Goal: Information Seeking & Learning: Learn about a topic

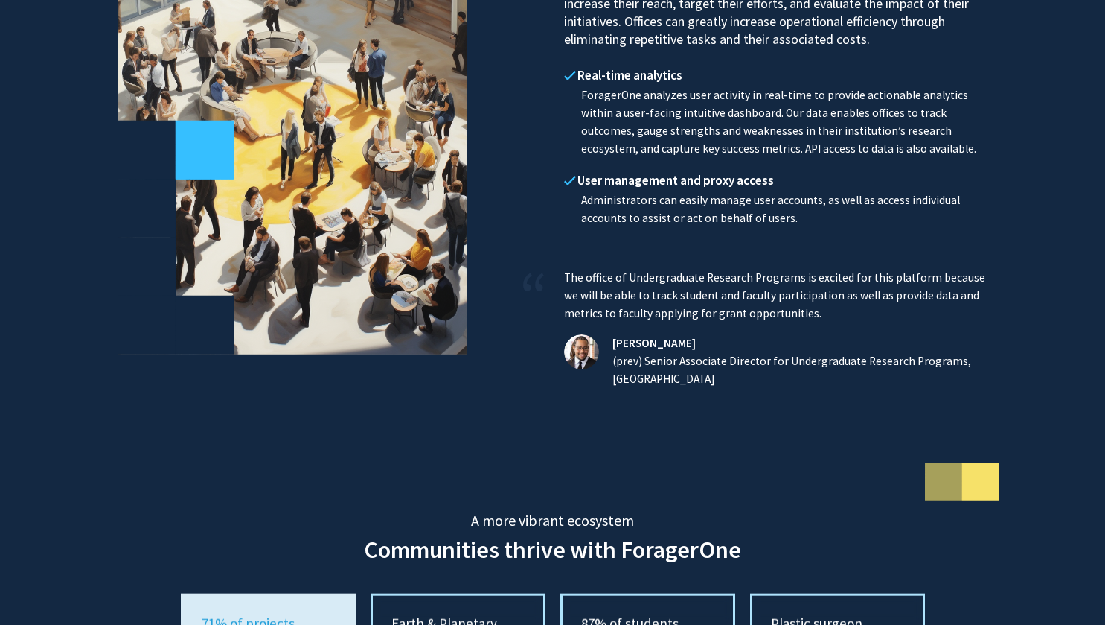
click at [83, 529] on h5 "A more vibrant ecosystem" at bounding box center [552, 496] width 1105 height 66
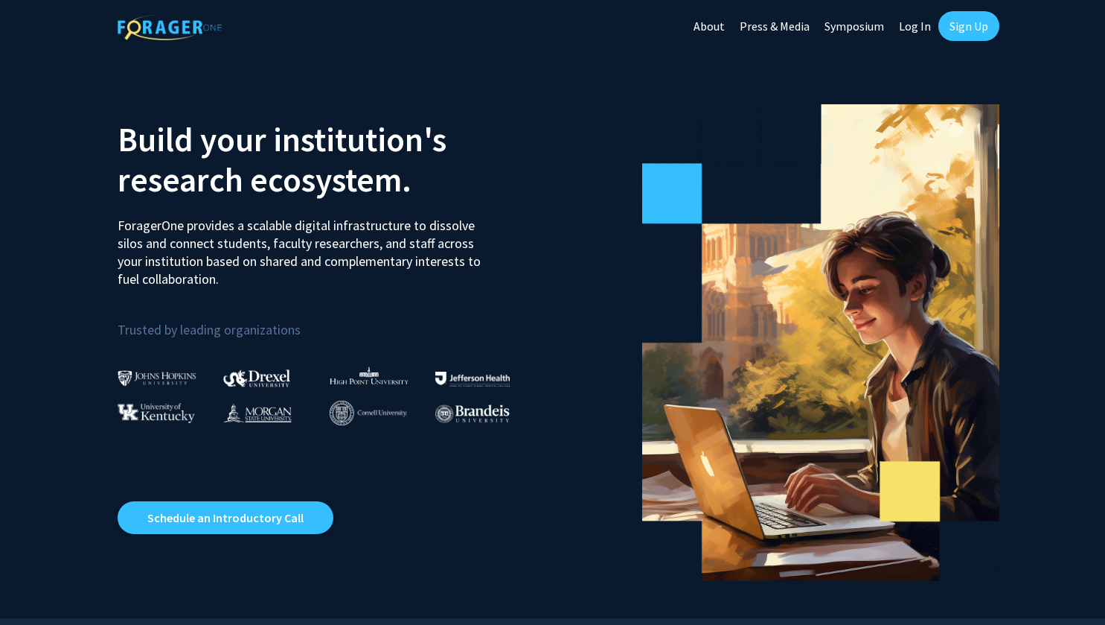
click at [969, 25] on link "Sign Up" at bounding box center [969, 26] width 61 height 30
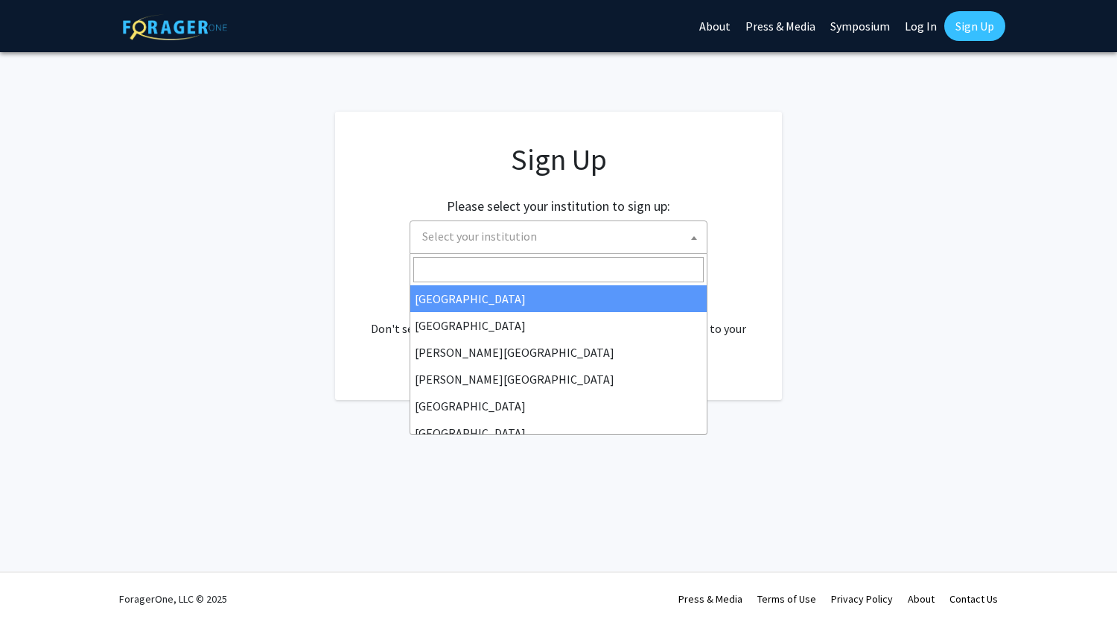
click at [497, 238] on span "Select your institution" at bounding box center [479, 236] width 115 height 15
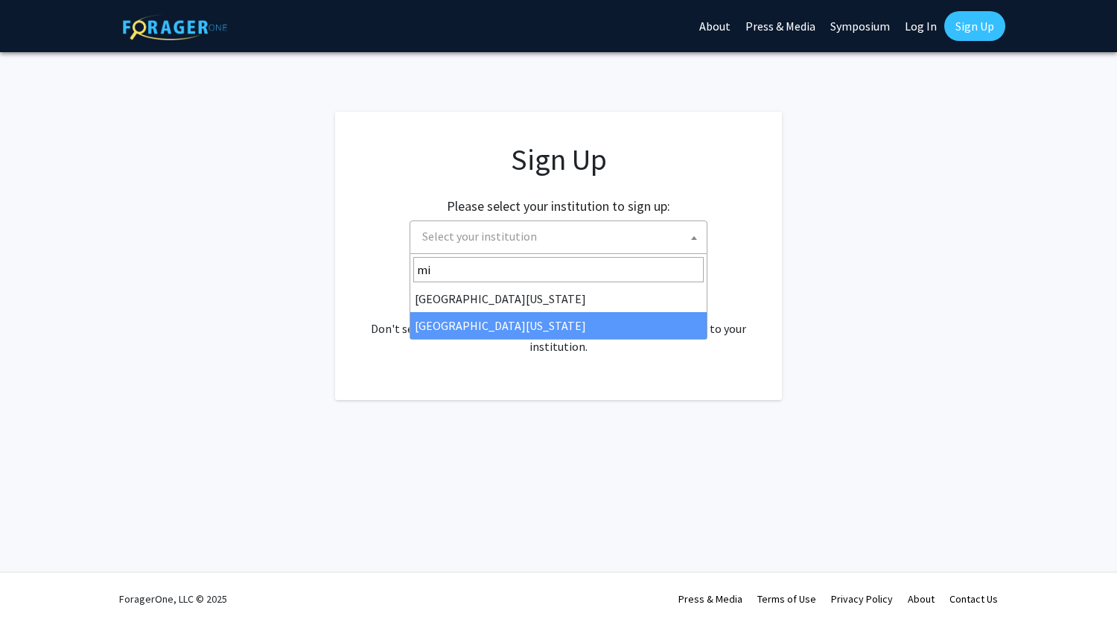
type input "mi"
select select "33"
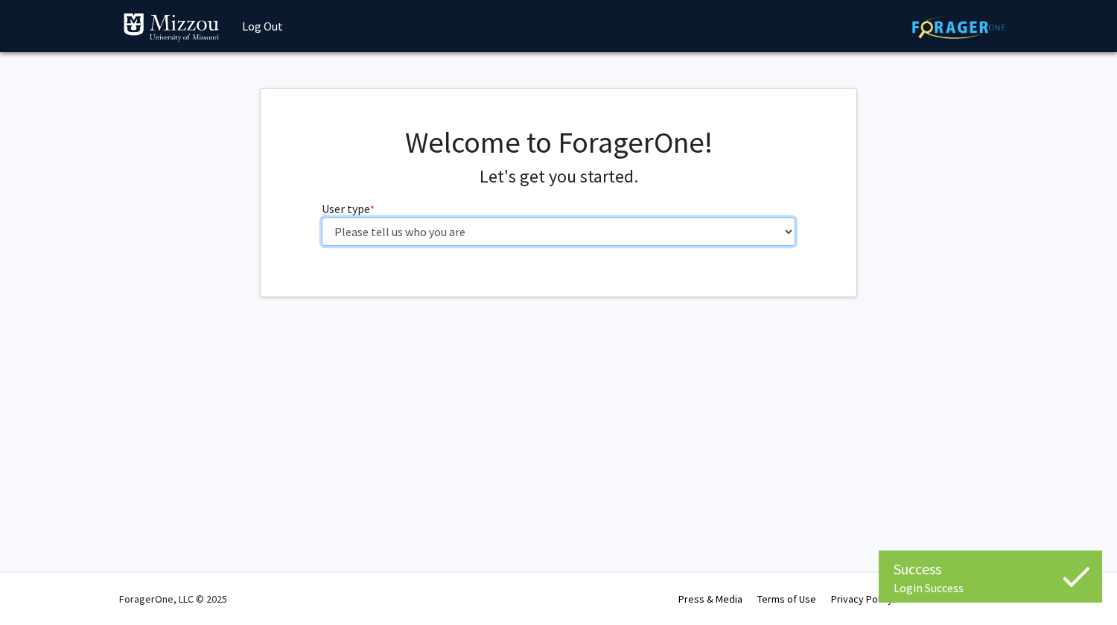
click at [629, 230] on select "Please tell us who you are Undergraduate Student Master's Student Doctoral Cand…" at bounding box center [559, 231] width 474 height 28
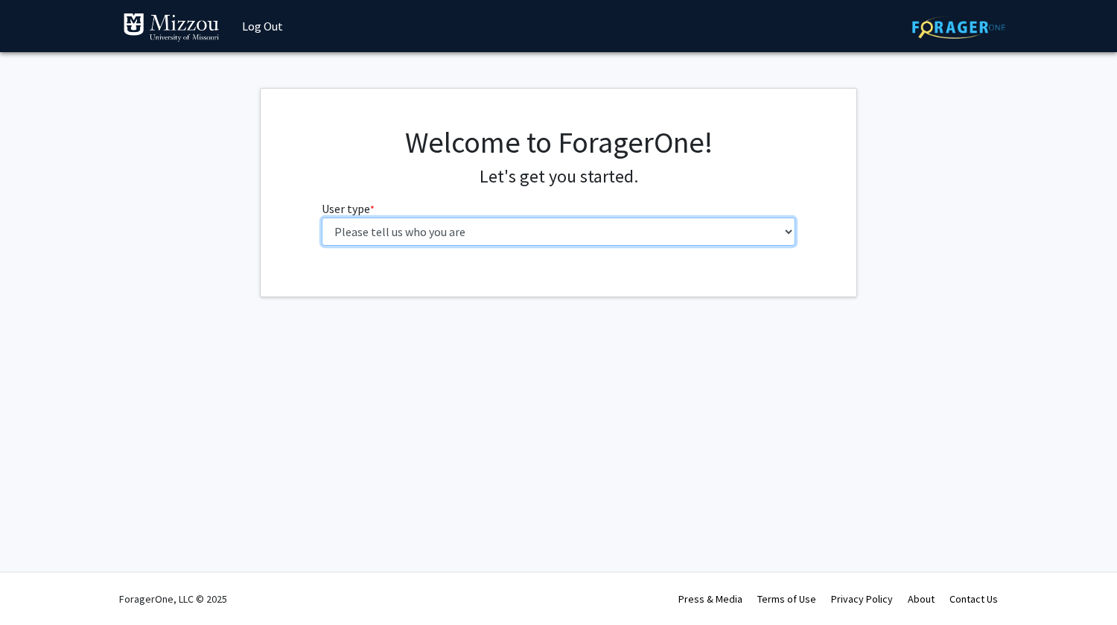
select select "1: undergrad"
click at [322, 217] on select "Please tell us who you are Undergraduate Student Master's Student Doctoral Cand…" at bounding box center [559, 231] width 474 height 28
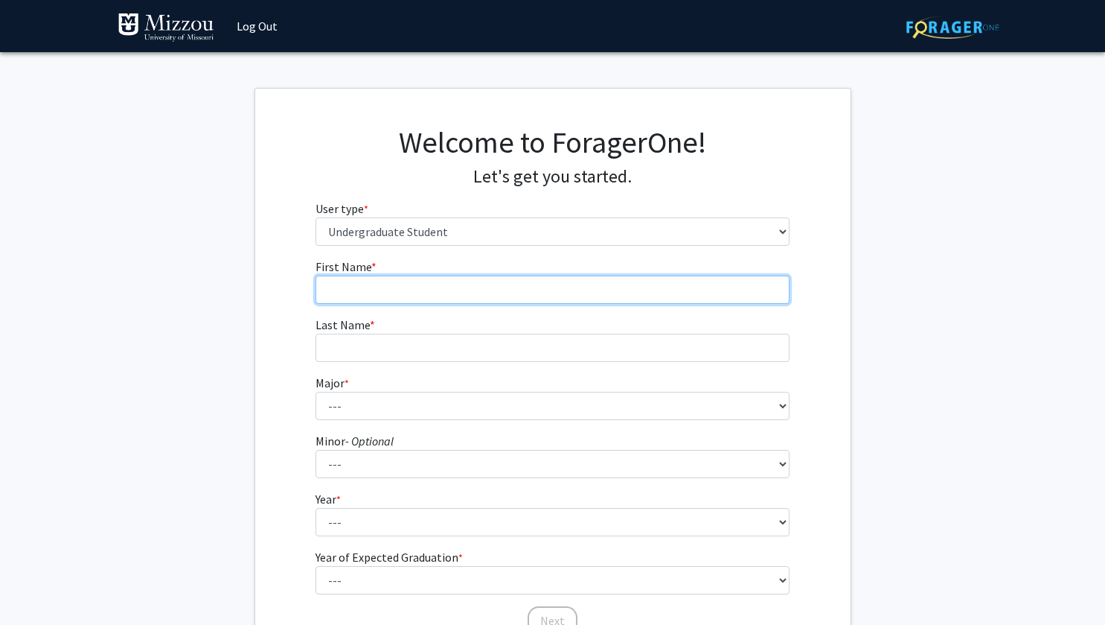
click at [526, 295] on input "First Name * required" at bounding box center [553, 289] width 474 height 28
type input "Yusuf"
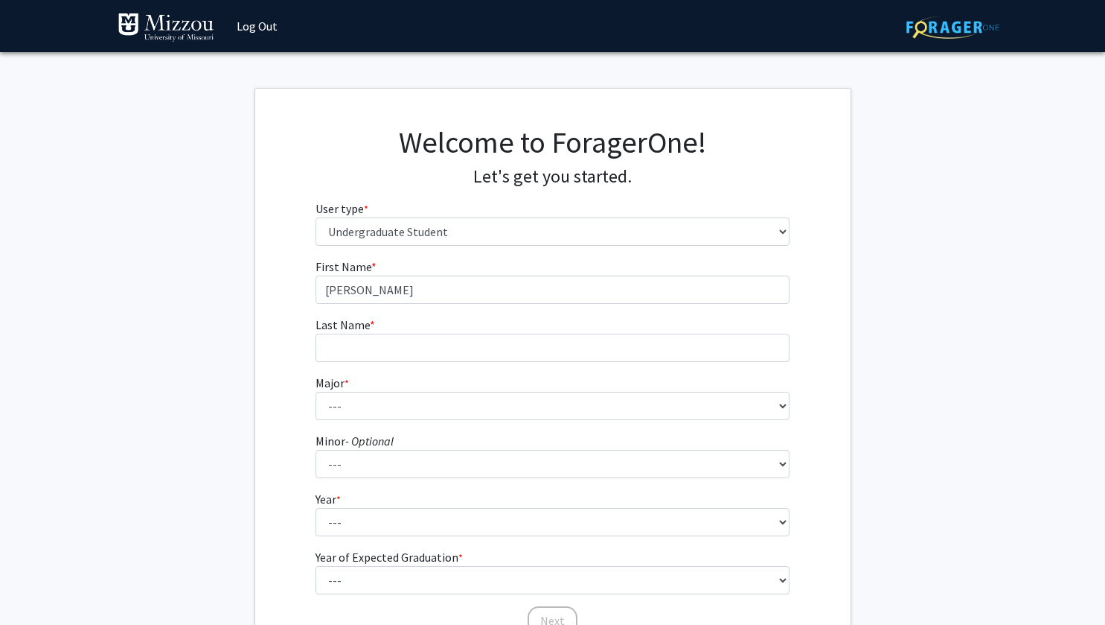
click at [454, 362] on form "First Name * required Yusuf Last Name * required Major * required --- Minor - O…" at bounding box center [553, 439] width 474 height 363
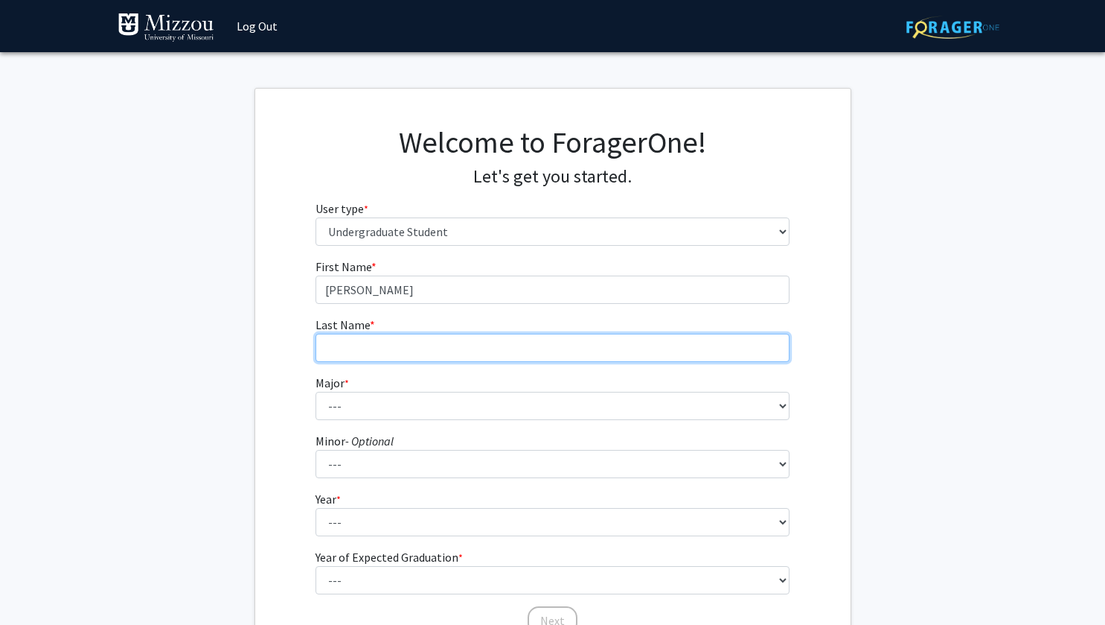
click at [451, 351] on input "Last Name * required" at bounding box center [553, 347] width 474 height 28
type input "Gobin"
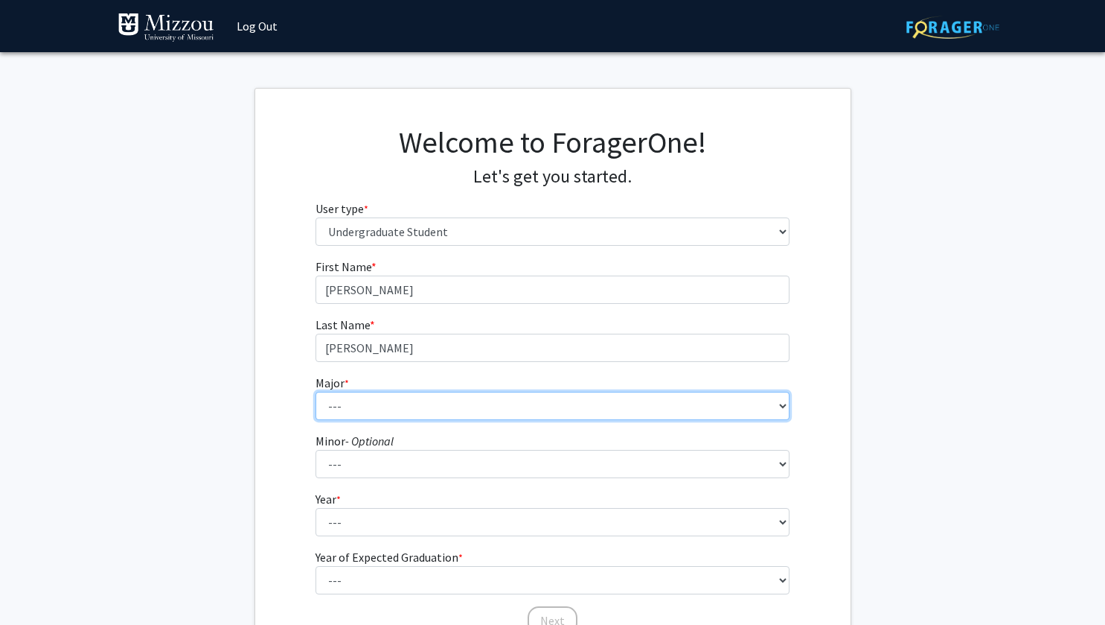
click at [396, 414] on select "--- Agribusiness Management Agricultural Education Agricultural Education: Comm…" at bounding box center [553, 406] width 474 height 28
select select "17: 2505"
click at [316, 392] on select "--- Agribusiness Management Agricultural Education Agricultural Education: Comm…" at bounding box center [553, 406] width 474 height 28
click at [417, 406] on select "--- Agribusiness Management Agricultural Education Agricultural Education: Comm…" at bounding box center [553, 406] width 474 height 28
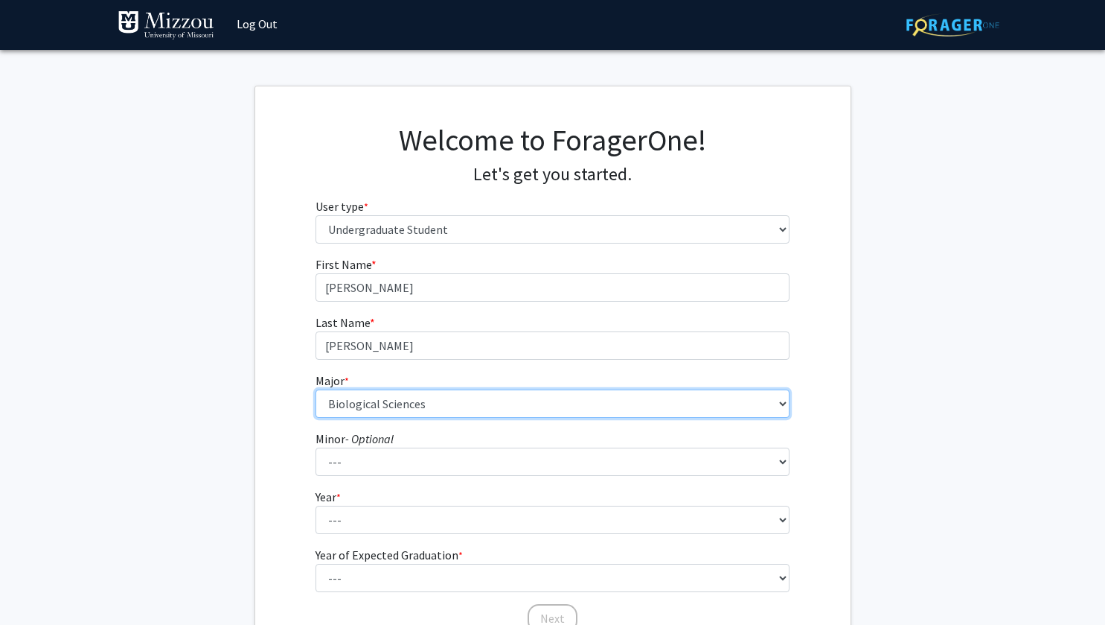
click at [467, 407] on select "--- Agribusiness Management Agricultural Education Agricultural Education: Comm…" at bounding box center [553, 403] width 474 height 28
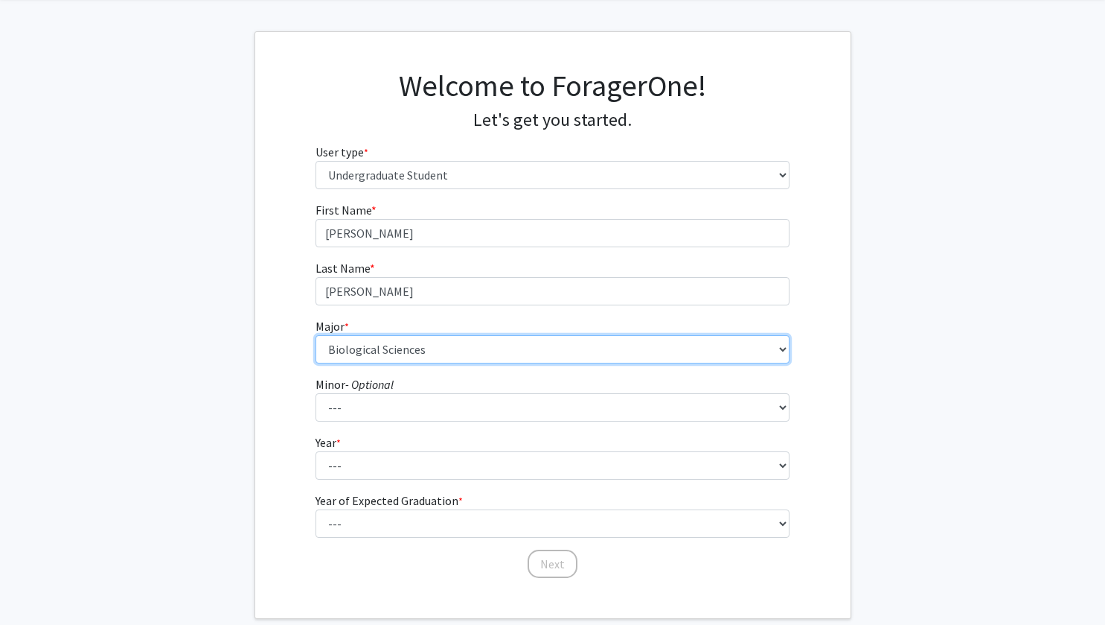
scroll to position [39, 0]
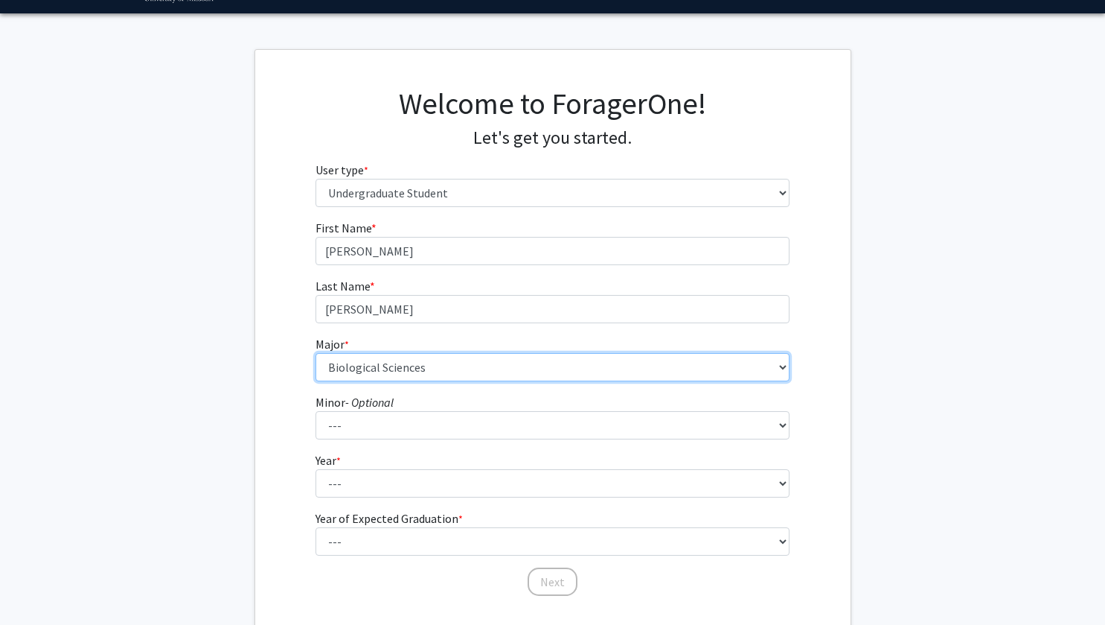
click at [392, 370] on select "--- Agribusiness Management Agricultural Education Agricultural Education: Comm…" at bounding box center [553, 367] width 474 height 28
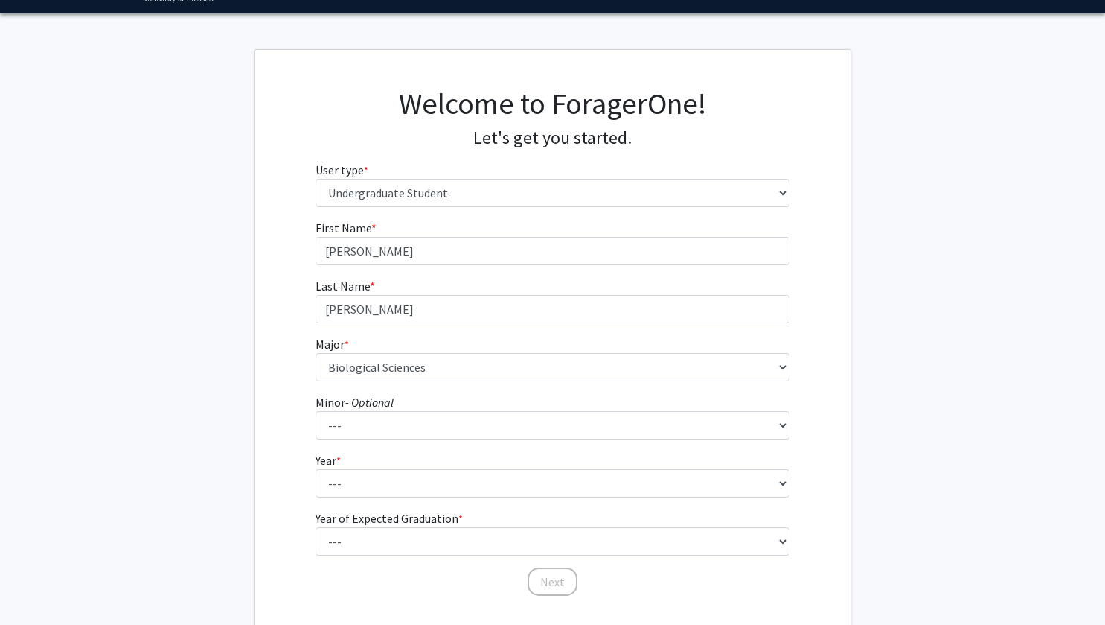
click at [229, 168] on fg-get-started "Welcome to ForagerOne! Let's get you started. User type * required Please tell …" at bounding box center [552, 342] width 1105 height 587
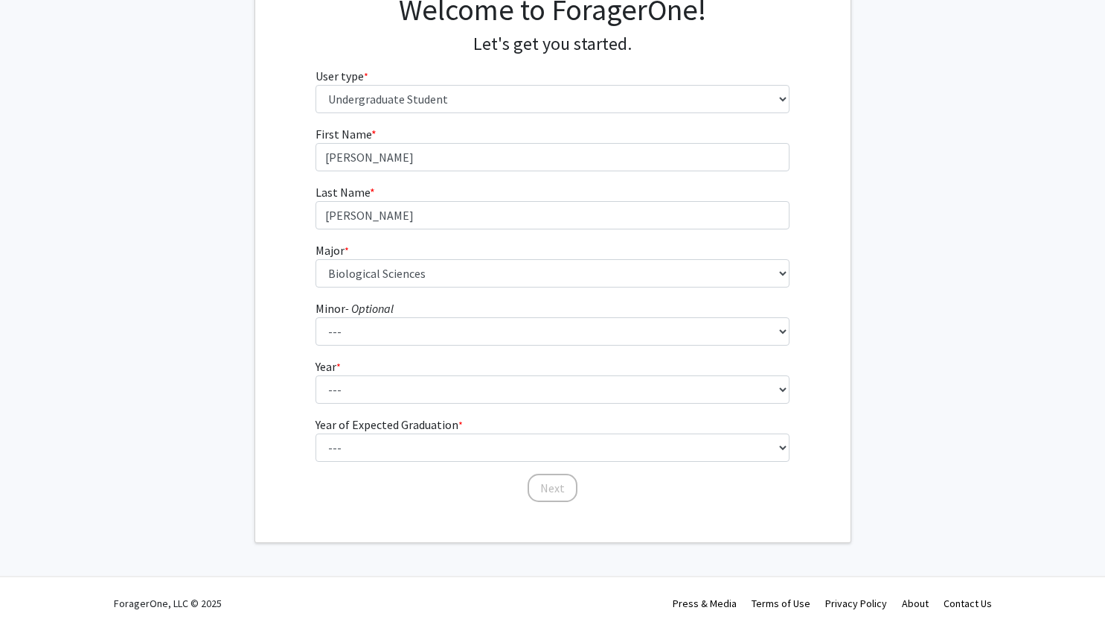
scroll to position [137, 0]
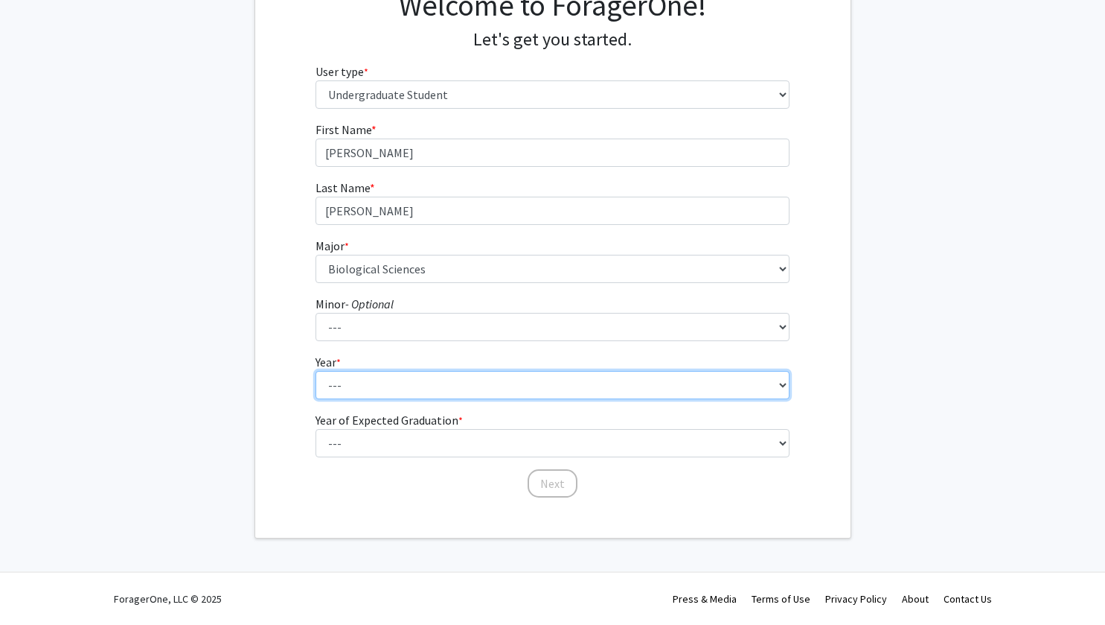
click at [333, 386] on select "--- First-year Sophomore Junior Senior Postbaccalaureate Certificate" at bounding box center [553, 385] width 474 height 28
select select "2: sophomore"
click at [316, 371] on select "--- First-year Sophomore Junior Senior Postbaccalaureate Certificate" at bounding box center [553, 385] width 474 height 28
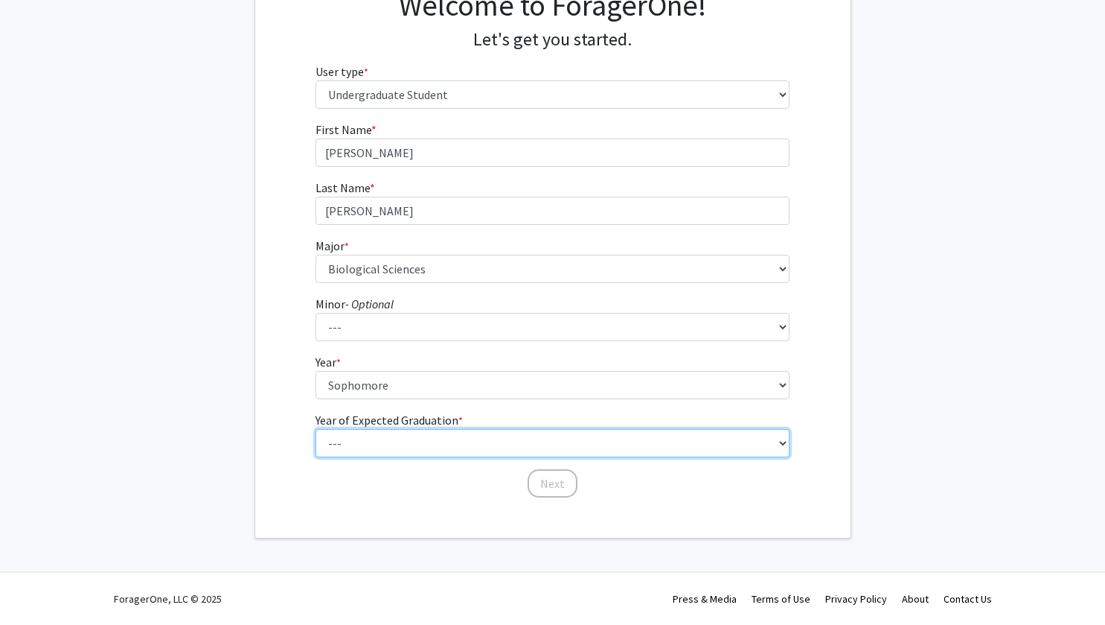
click at [351, 438] on select "--- 2025 2026 2027 2028 2029 2030 2031 2032 2033 2034" at bounding box center [553, 443] width 474 height 28
select select "4: 2028"
click at [316, 429] on select "--- 2025 2026 2027 2028 2029 2030 2031 2032 2033 2034" at bounding box center [553, 443] width 474 height 28
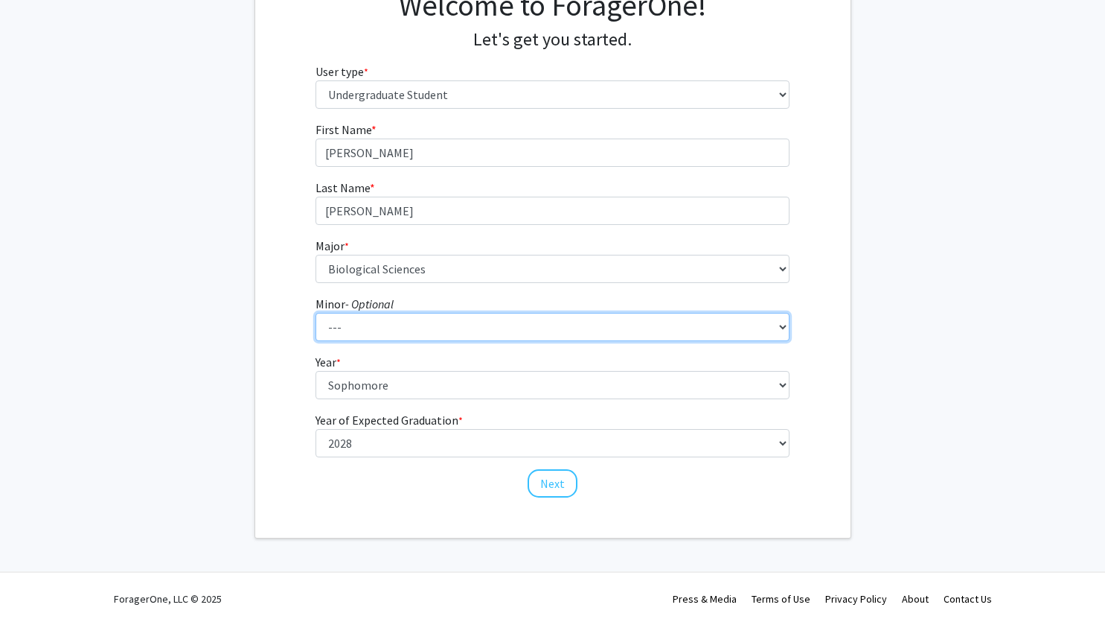
click at [384, 326] on select "--- Accountancy Aerospace Engineering Aerospace Studies Agribusiness Management…" at bounding box center [553, 327] width 474 height 28
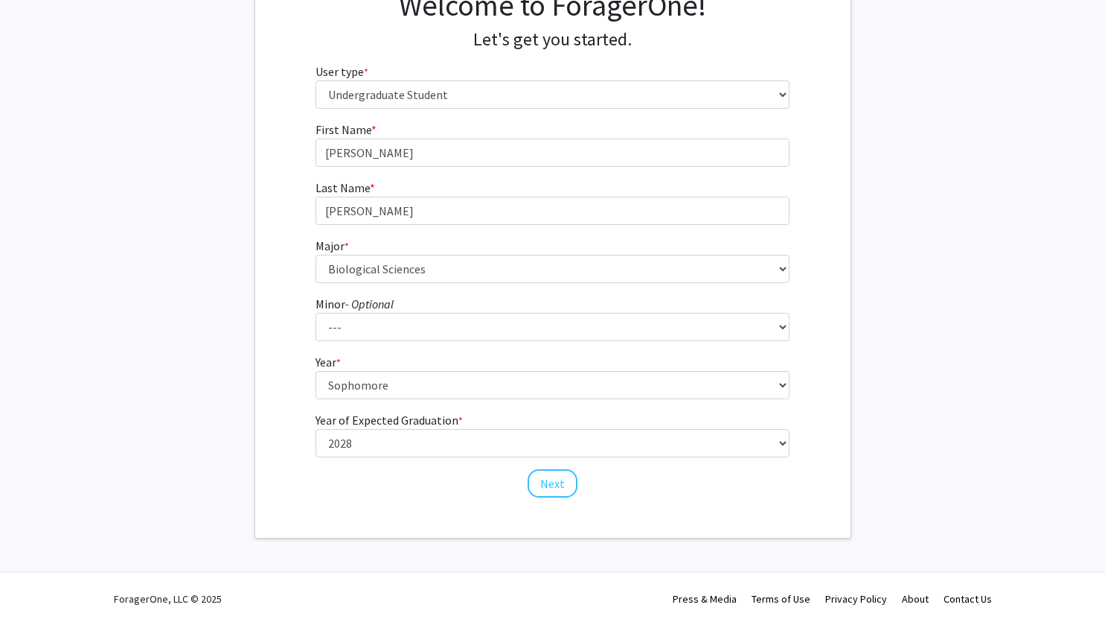
click at [211, 348] on fg-get-started "Welcome to ForagerOne! Let's get you started. User type * required Please tell …" at bounding box center [552, 244] width 1105 height 587
click at [543, 481] on button "Next" at bounding box center [553, 483] width 50 height 28
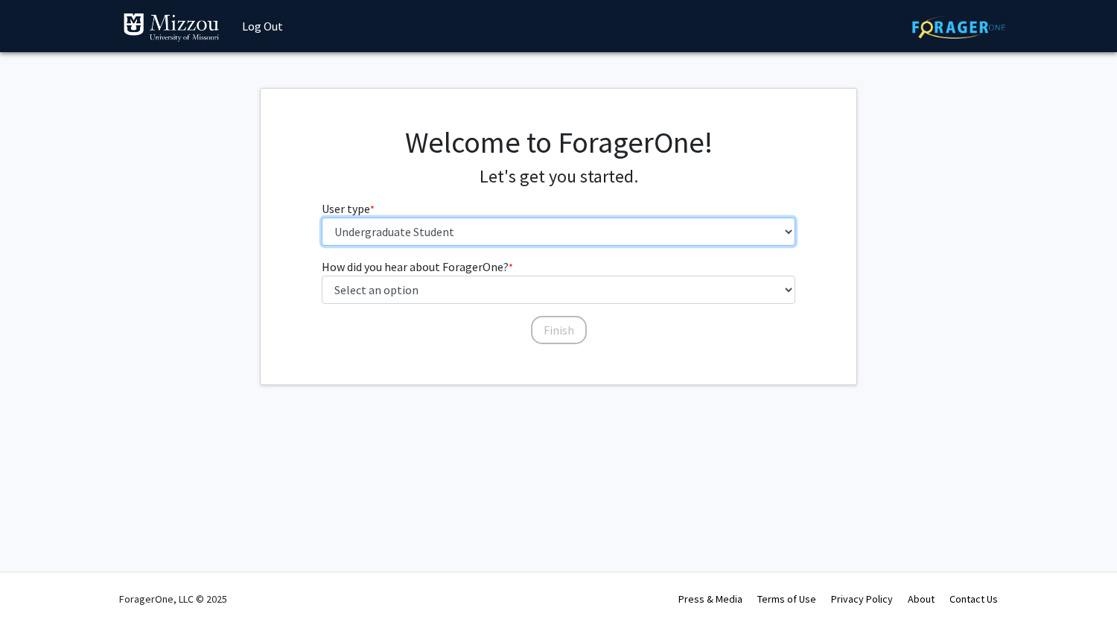
click at [395, 232] on select "Please tell us who you are Undergraduate Student Master's Student Doctoral Cand…" at bounding box center [559, 231] width 474 height 28
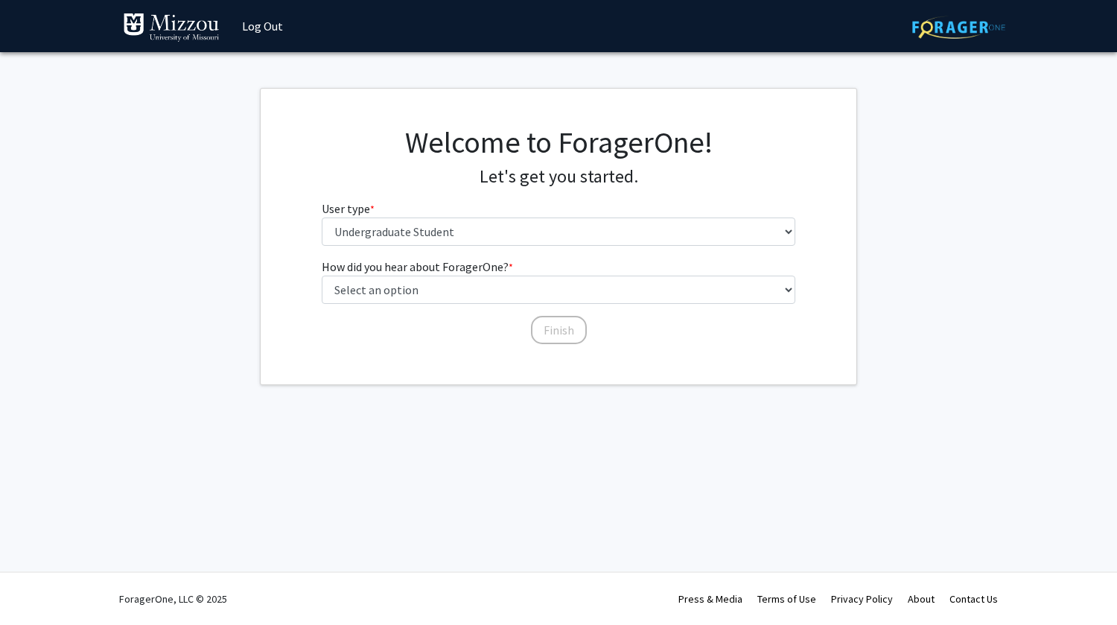
click at [256, 219] on fg-get-started "Welcome to ForagerOne! Let's get you started. User type * required Please tell …" at bounding box center [558, 236] width 1117 height 297
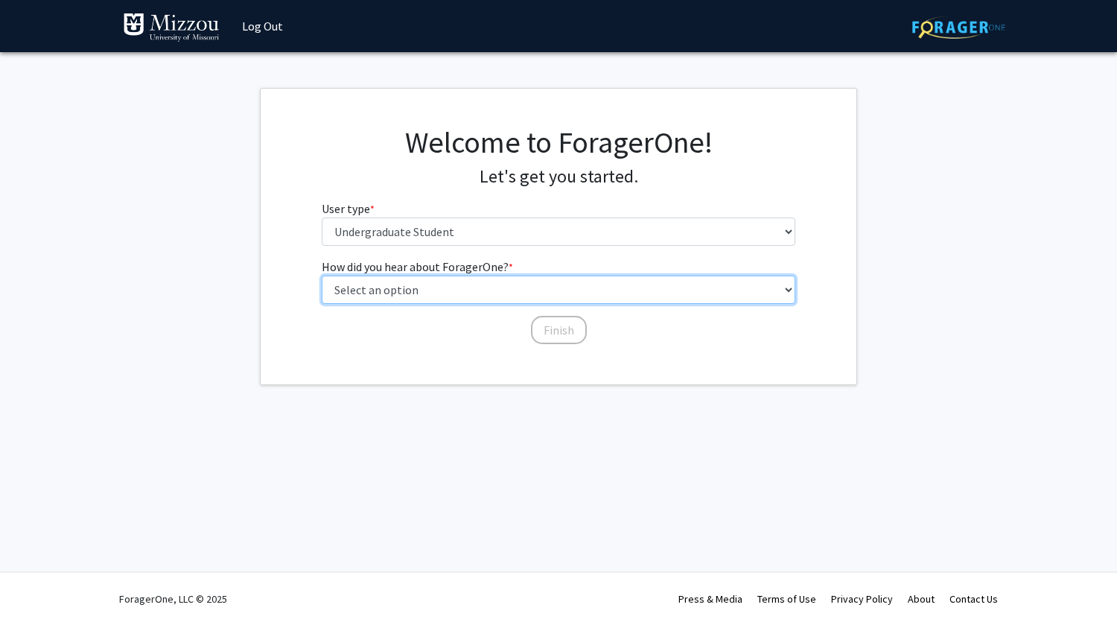
click at [385, 286] on select "Select an option Peer/student recommendation Faculty/staff recommendation Unive…" at bounding box center [559, 289] width 474 height 28
select select "1: peer_recommendation"
click at [322, 275] on select "Select an option Peer/student recommendation Faculty/staff recommendation Unive…" at bounding box center [559, 289] width 474 height 28
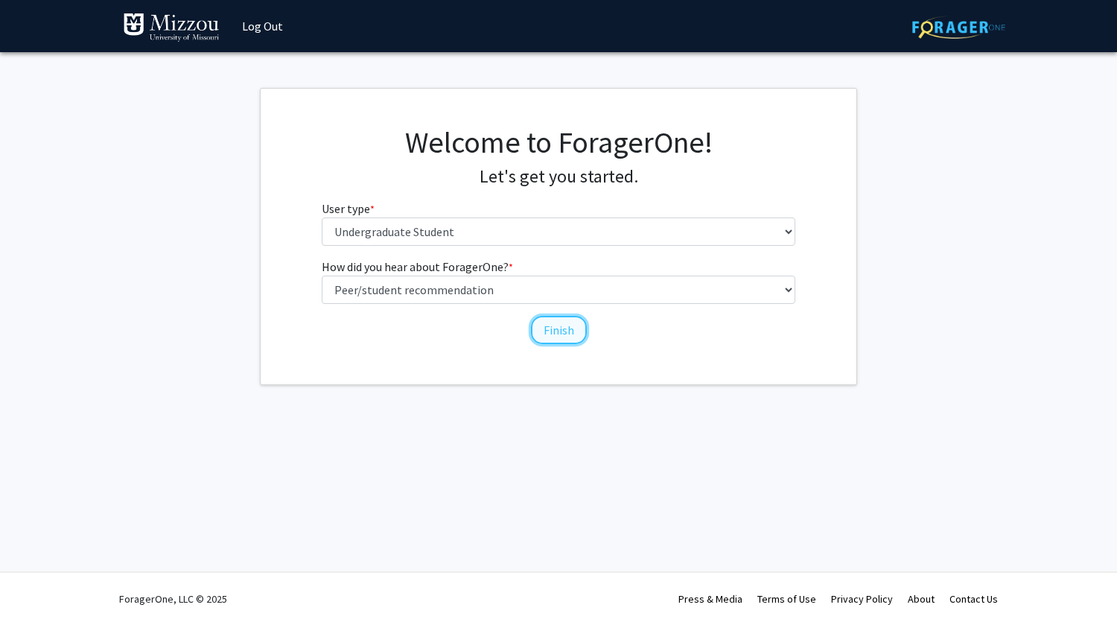
click at [572, 333] on button "Finish" at bounding box center [559, 330] width 56 height 28
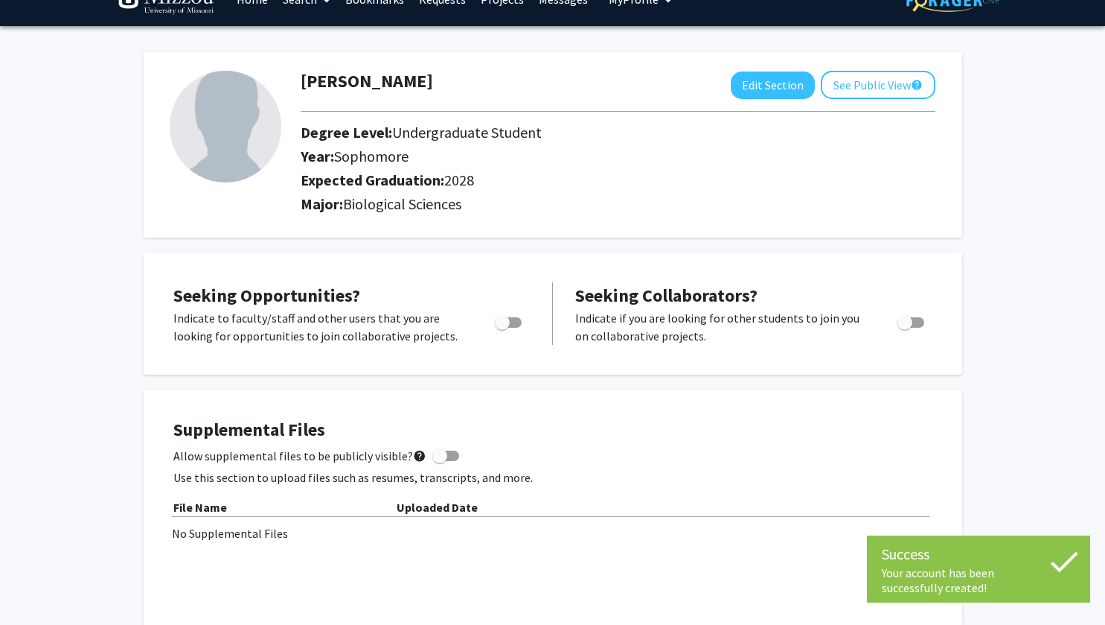
scroll to position [37, 0]
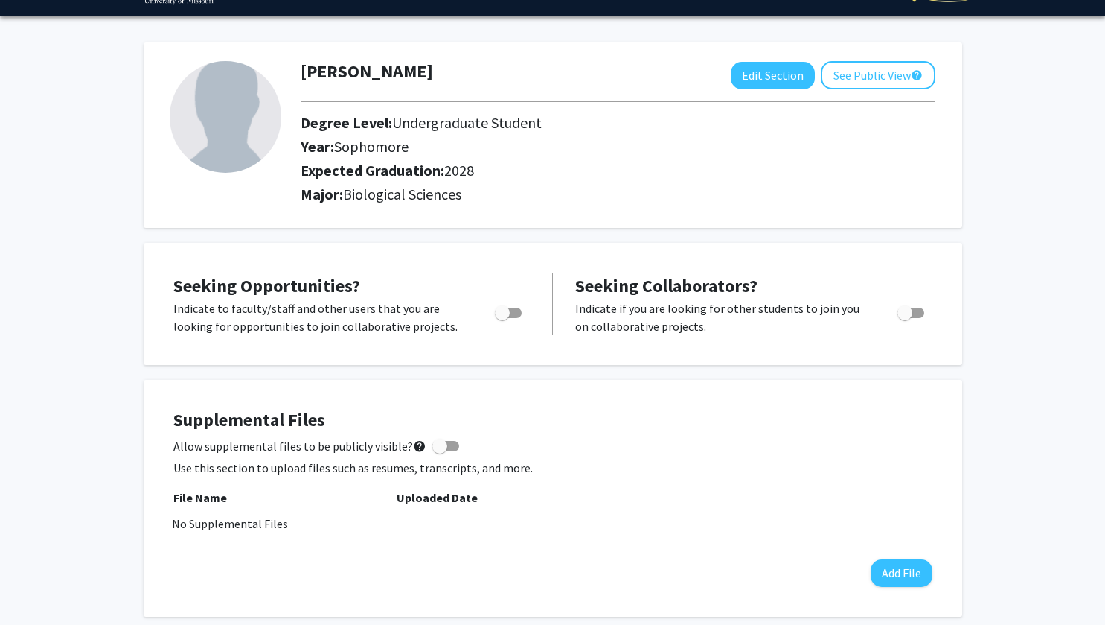
click at [504, 319] on span "Toggle" at bounding box center [502, 312] width 15 height 15
click at [502, 319] on input "Are you actively seeking opportunities?" at bounding box center [502, 318] width 1 height 1
click at [517, 316] on span "Toggle" at bounding box center [514, 312] width 15 height 15
click at [502, 318] on input "Are you actively seeking opportunities?" at bounding box center [502, 318] width 1 height 1
click at [517, 316] on span "Toggle" at bounding box center [508, 312] width 27 height 10
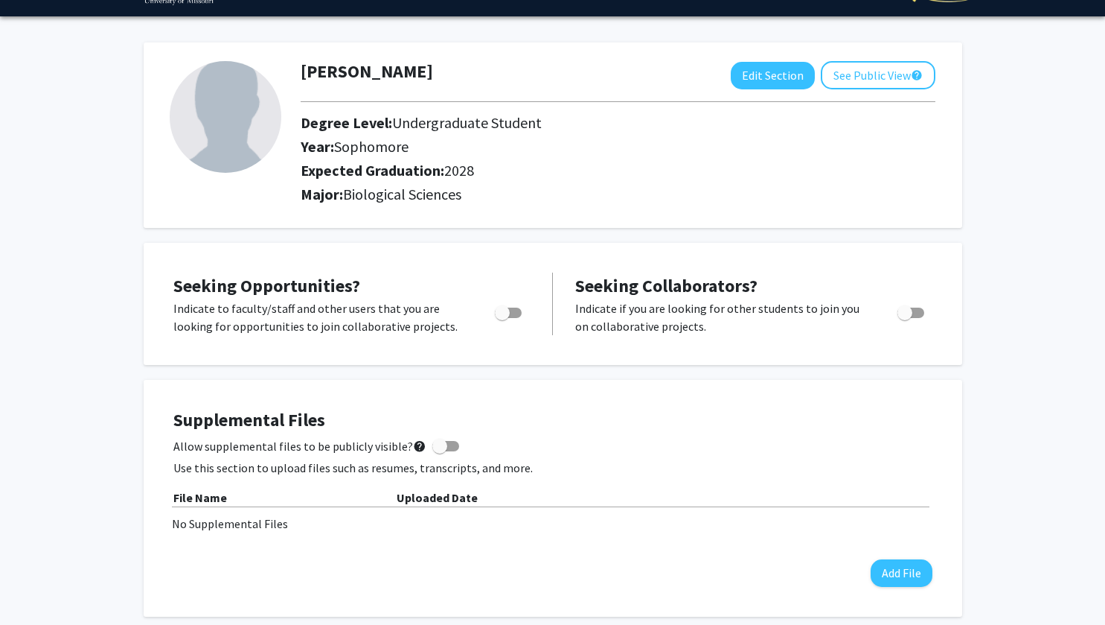
click at [502, 318] on input "Are you actively seeking opportunities?" at bounding box center [502, 318] width 1 height 1
checkbox input "true"
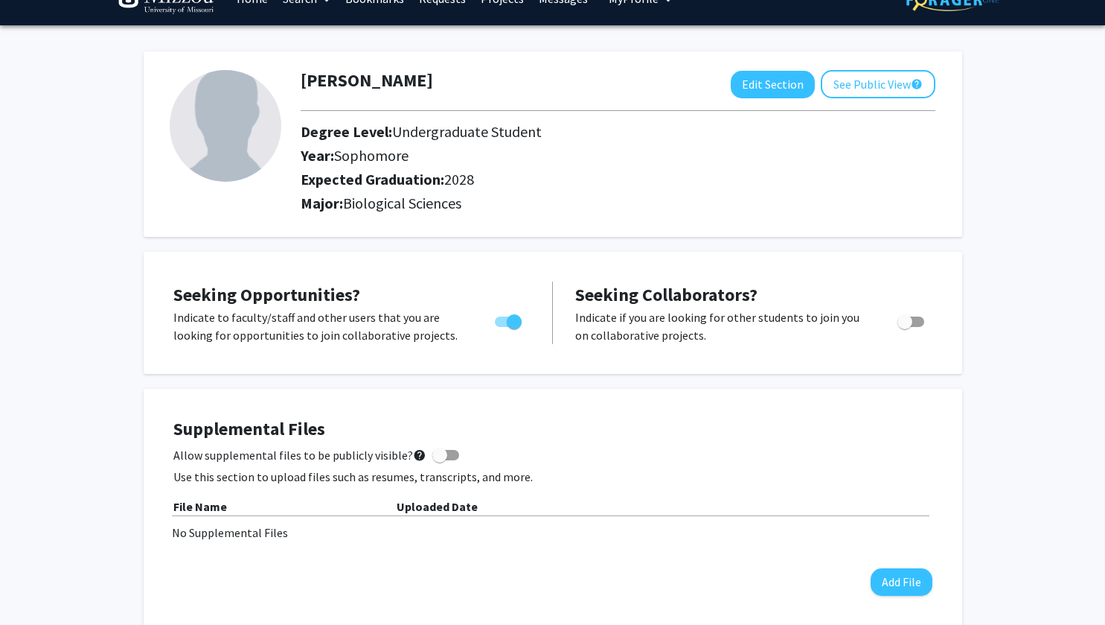
scroll to position [0, 0]
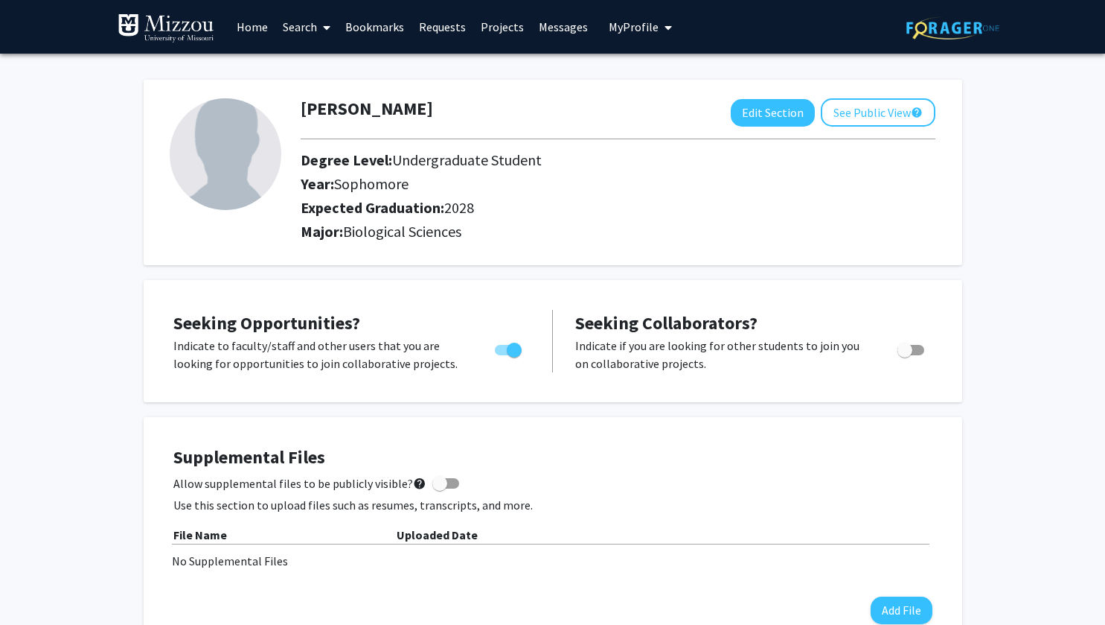
click at [290, 29] on link "Search" at bounding box center [306, 27] width 63 height 52
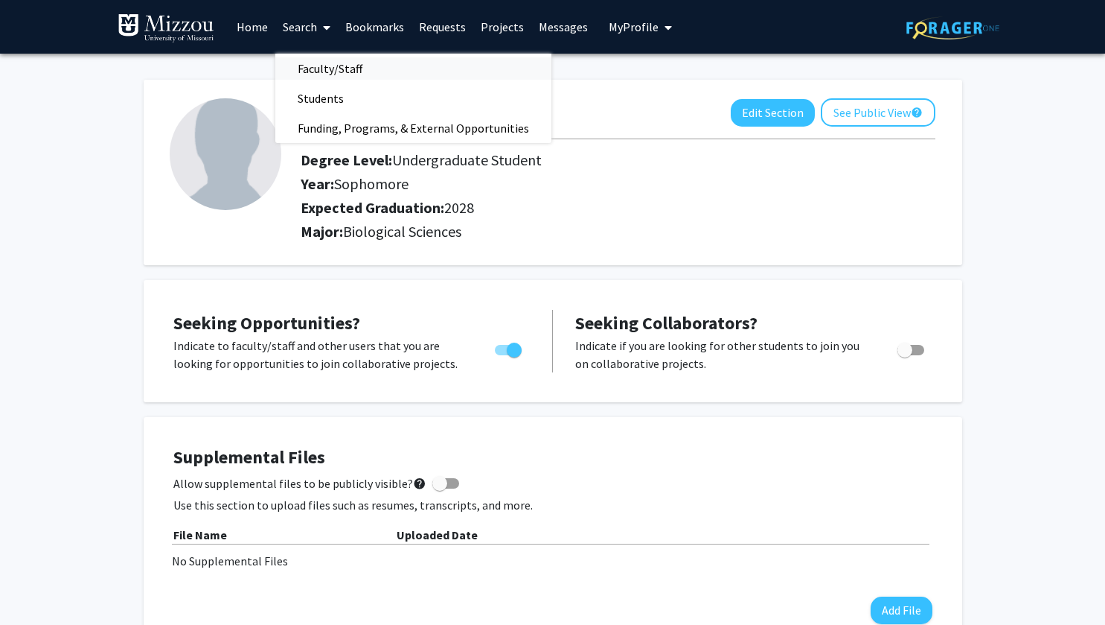
click at [337, 70] on span "Faculty/Staff" at bounding box center [329, 69] width 109 height 30
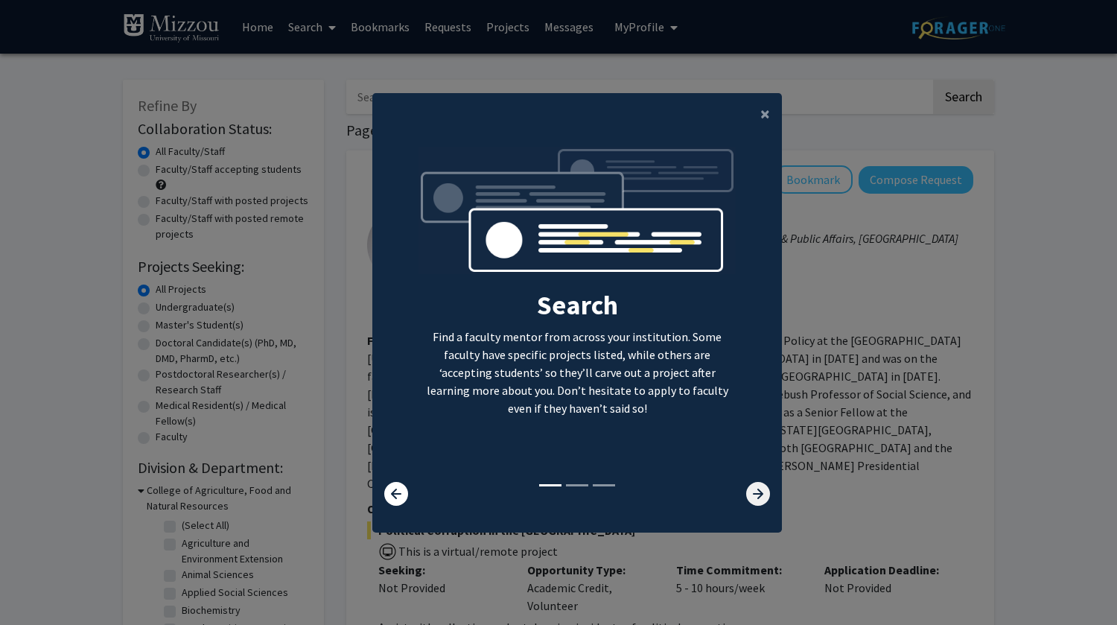
click at [755, 498] on icon at bounding box center [758, 494] width 24 height 24
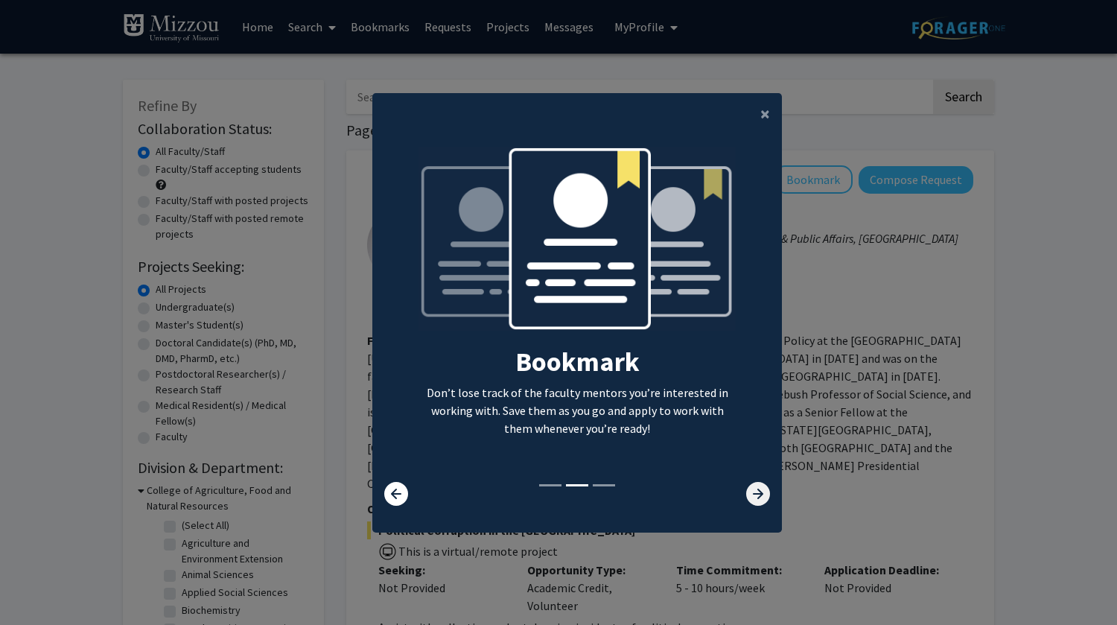
click at [755, 498] on icon at bounding box center [758, 494] width 24 height 24
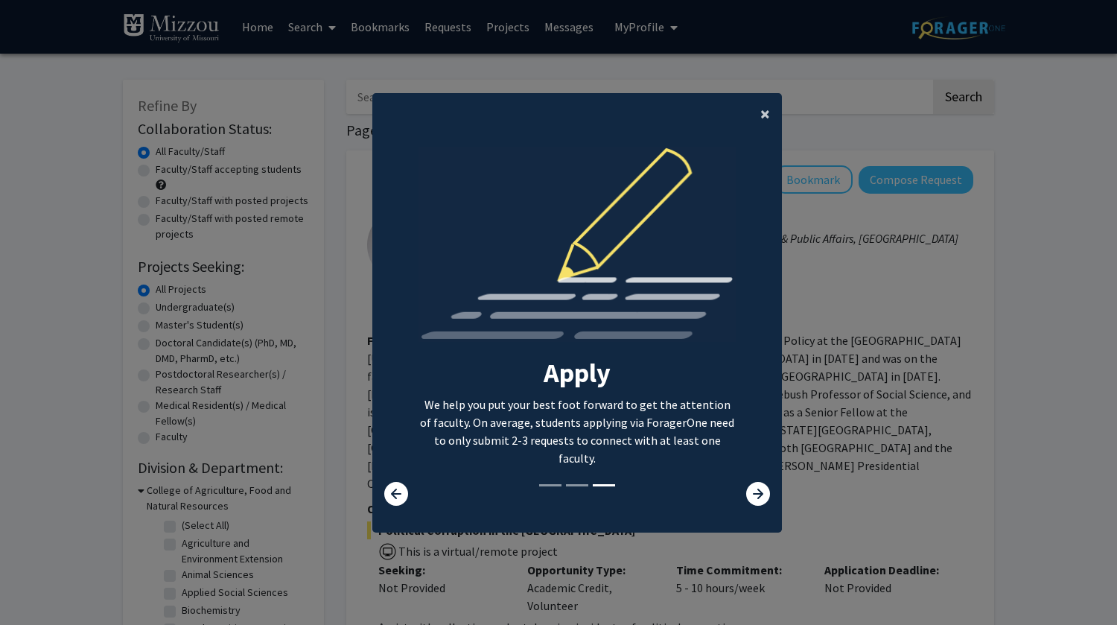
click at [761, 113] on span "×" at bounding box center [765, 113] width 10 height 23
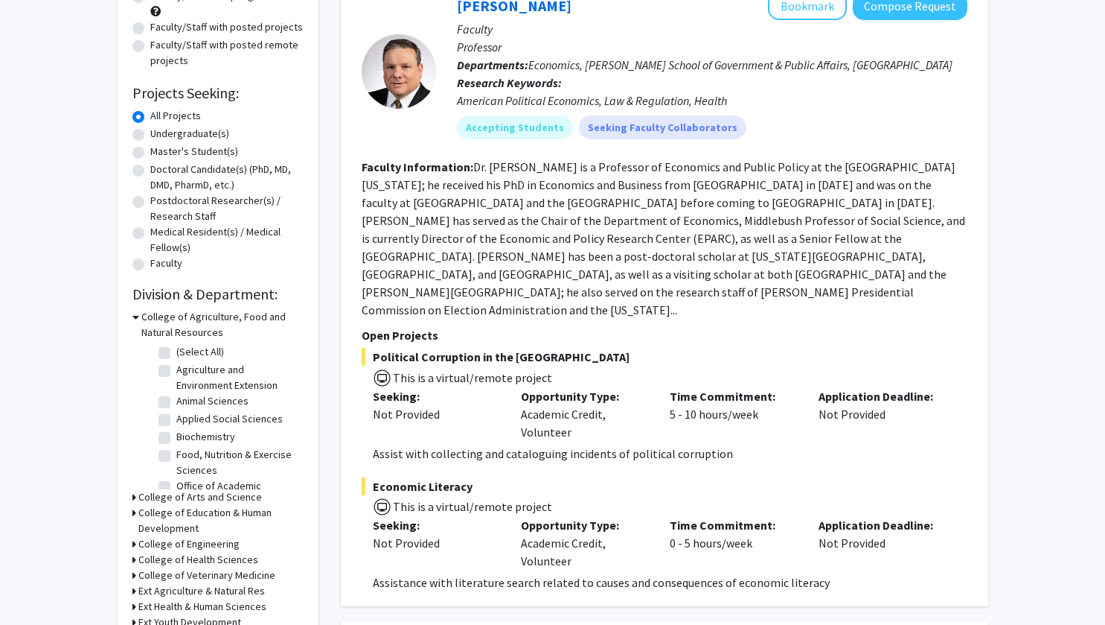
scroll to position [175, 0]
click at [150, 133] on label "Undergraduate(s)" at bounding box center [189, 132] width 79 height 16
click at [150, 133] on input "Undergraduate(s)" at bounding box center [155, 129] width 10 height 10
radio input "true"
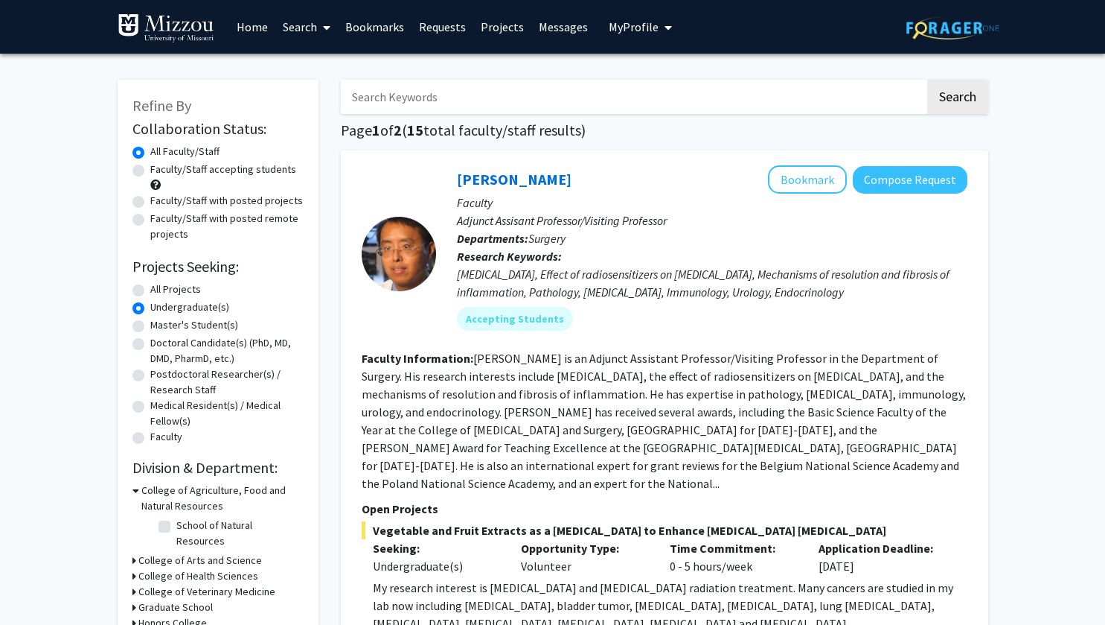
click at [134, 164] on div "Faculty/Staff accepting students" at bounding box center [218, 177] width 171 height 31
click at [131, 171] on div "Refine By Collaboration Status: Collaboration Status All Faculty/Staff Collabor…" at bounding box center [218, 386] width 201 height 613
click at [150, 170] on label "Faculty/Staff accepting students" at bounding box center [223, 170] width 146 height 16
click at [150, 170] on input "Faculty/Staff accepting students" at bounding box center [155, 167] width 10 height 10
radio input "true"
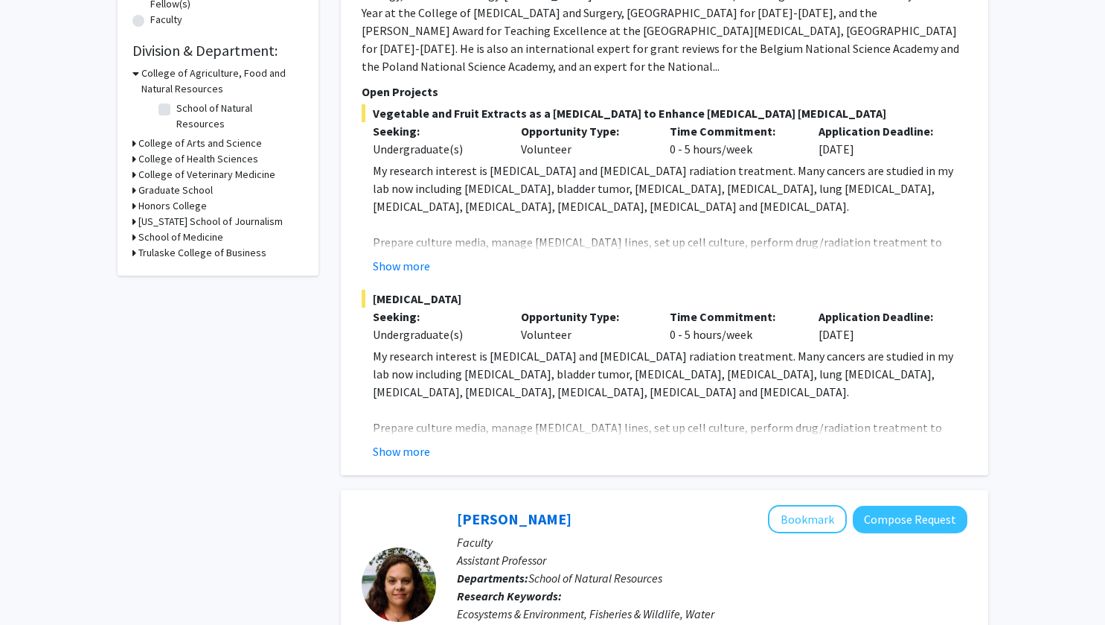
scroll to position [413, 0]
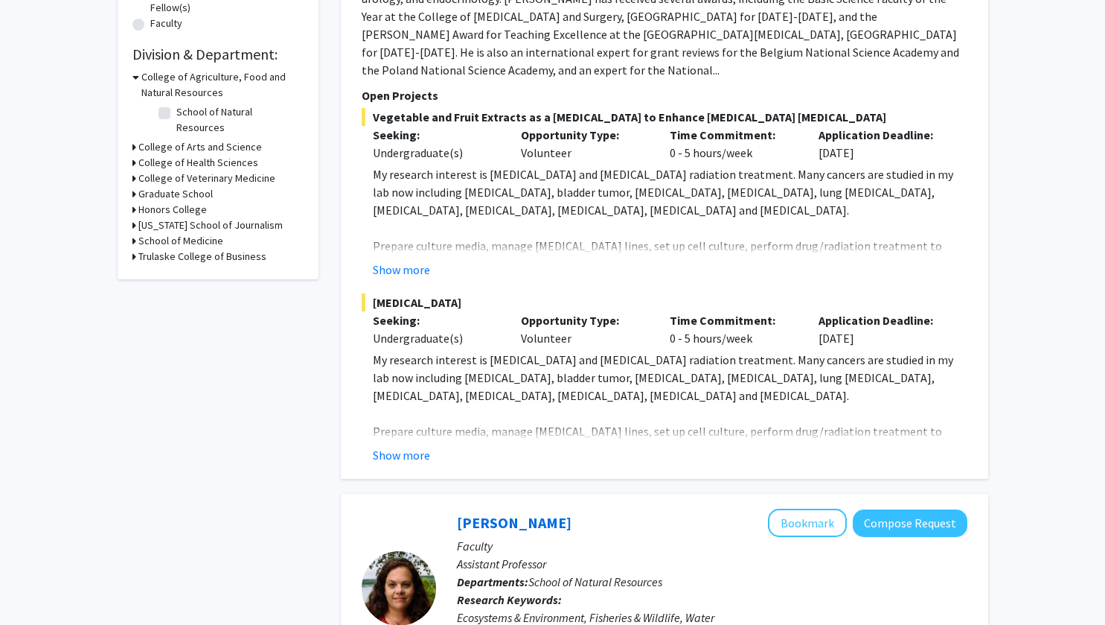
click at [137, 233] on div "School of Medicine" at bounding box center [218, 241] width 171 height 16
click at [133, 233] on icon at bounding box center [135, 241] width 4 height 16
click at [176, 288] on label "Molecular Microbiology and Immunology" at bounding box center [238, 303] width 124 height 31
click at [176, 288] on input "Molecular Microbiology and Immunology" at bounding box center [181, 293] width 10 height 10
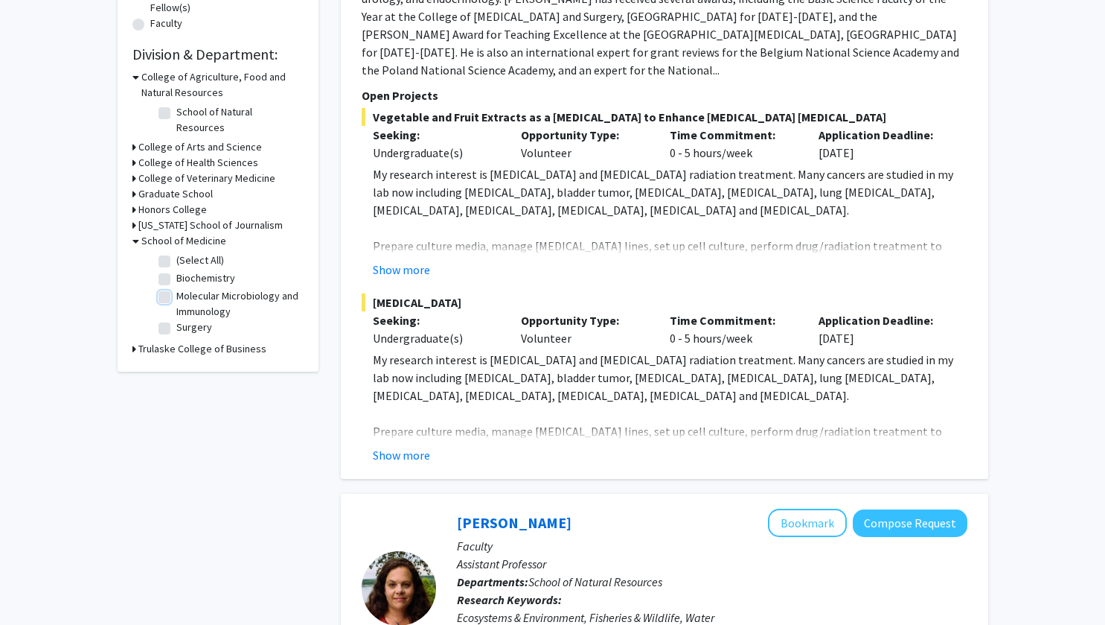
checkbox input "true"
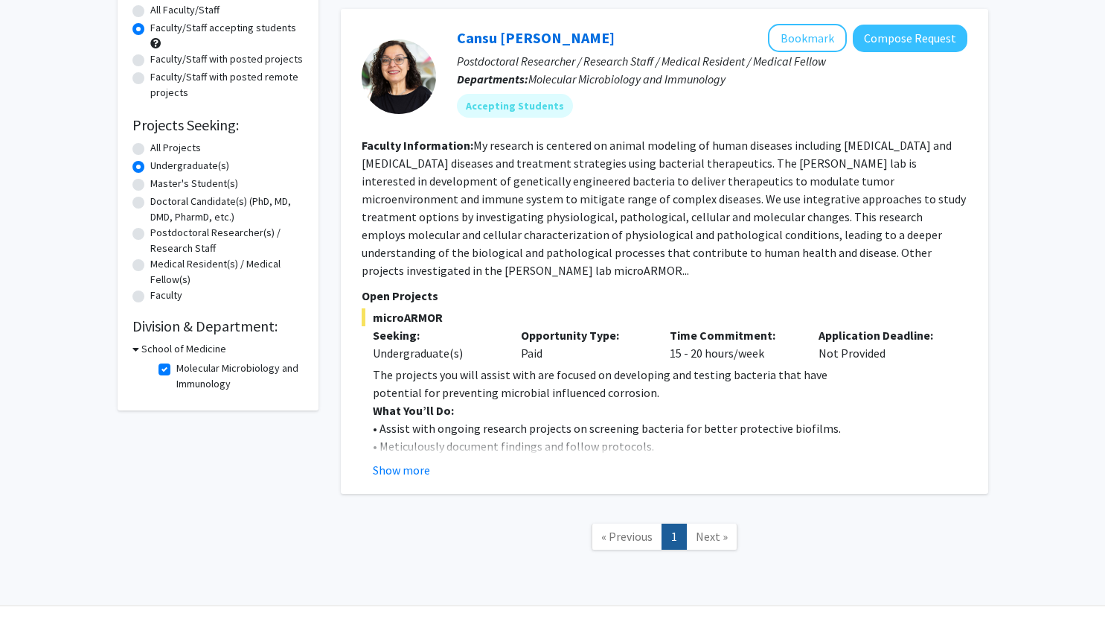
scroll to position [142, 0]
click at [778, 420] on p "• Assist with ongoing research projects on screening bacteria for better protec…" at bounding box center [670, 427] width 595 height 18
click at [423, 469] on button "Show more" at bounding box center [401, 469] width 57 height 18
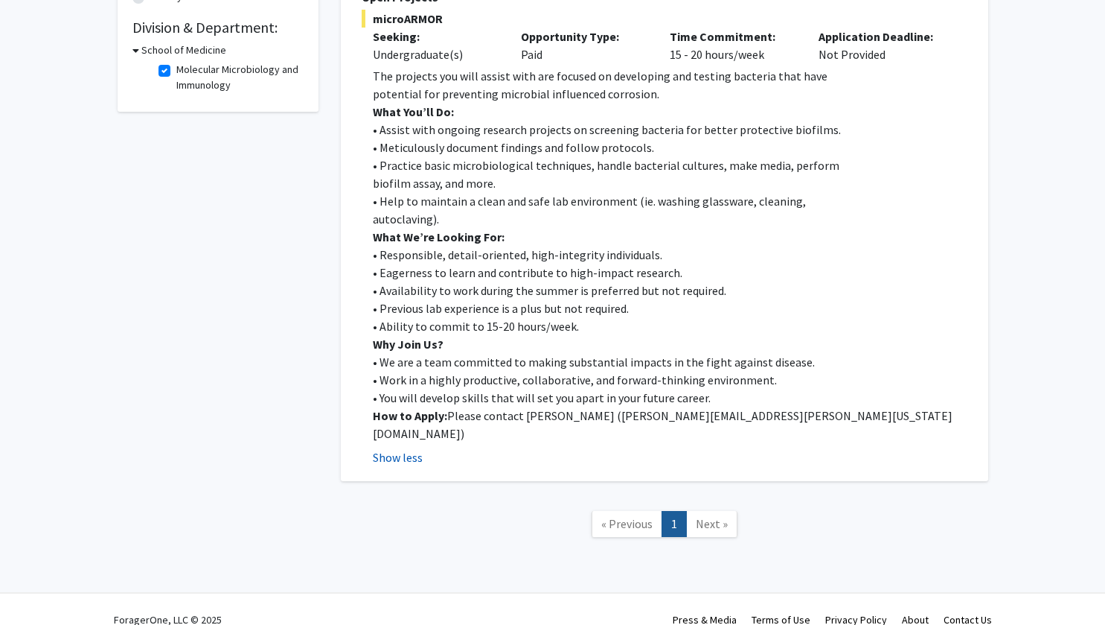
scroll to position [443, 0]
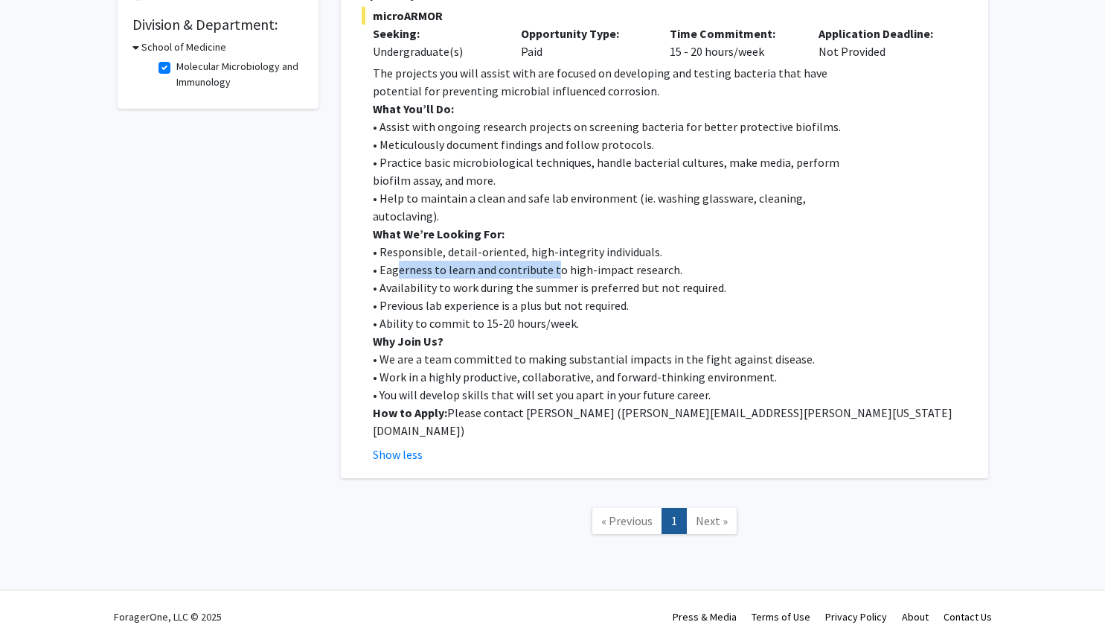
drag, startPoint x: 396, startPoint y: 273, endPoint x: 552, endPoint y: 272, distance: 156.3
click at [552, 272] on p "• Eagerness to learn and contribute to high-impact research." at bounding box center [670, 270] width 595 height 18
click at [491, 296] on p "• Availability to work during the summer is preferred but not required." at bounding box center [670, 287] width 595 height 18
drag, startPoint x: 403, startPoint y: 287, endPoint x: 642, endPoint y: 284, distance: 238.2
click at [642, 284] on p "• Availability to work during the summer is preferred but not required." at bounding box center [670, 287] width 595 height 18
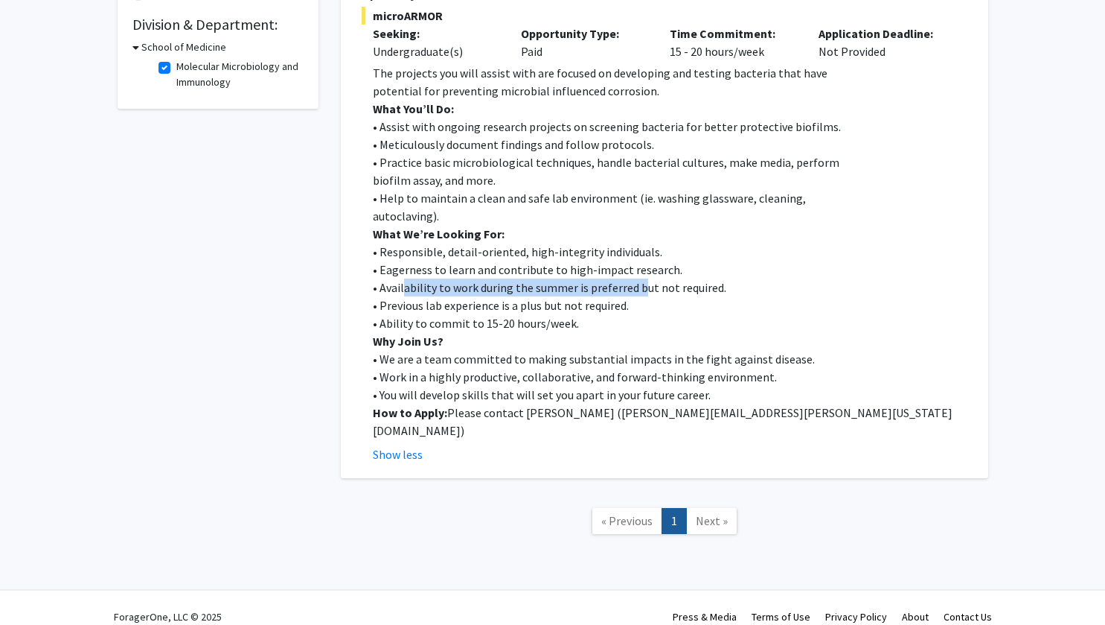
click at [642, 284] on p "• Availability to work during the summer is preferred but not required." at bounding box center [670, 287] width 595 height 18
drag, startPoint x: 425, startPoint y: 307, endPoint x: 560, endPoint y: 307, distance: 134.7
click at [560, 307] on p "• Previous lab experience is a plus but not required." at bounding box center [670, 305] width 595 height 18
click at [473, 333] on p "Why Join Us?" at bounding box center [670, 341] width 595 height 18
drag, startPoint x: 455, startPoint y: 322, endPoint x: 586, endPoint y: 319, distance: 131.0
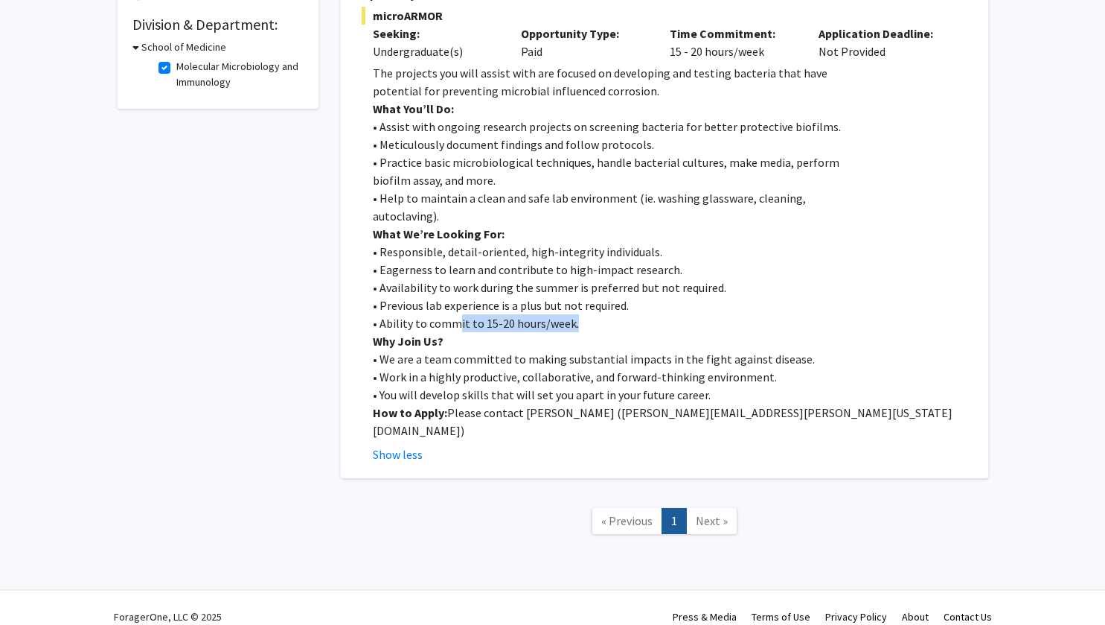
click at [586, 319] on p "• Ability to commit to 15-20 hours/week." at bounding box center [670, 323] width 595 height 18
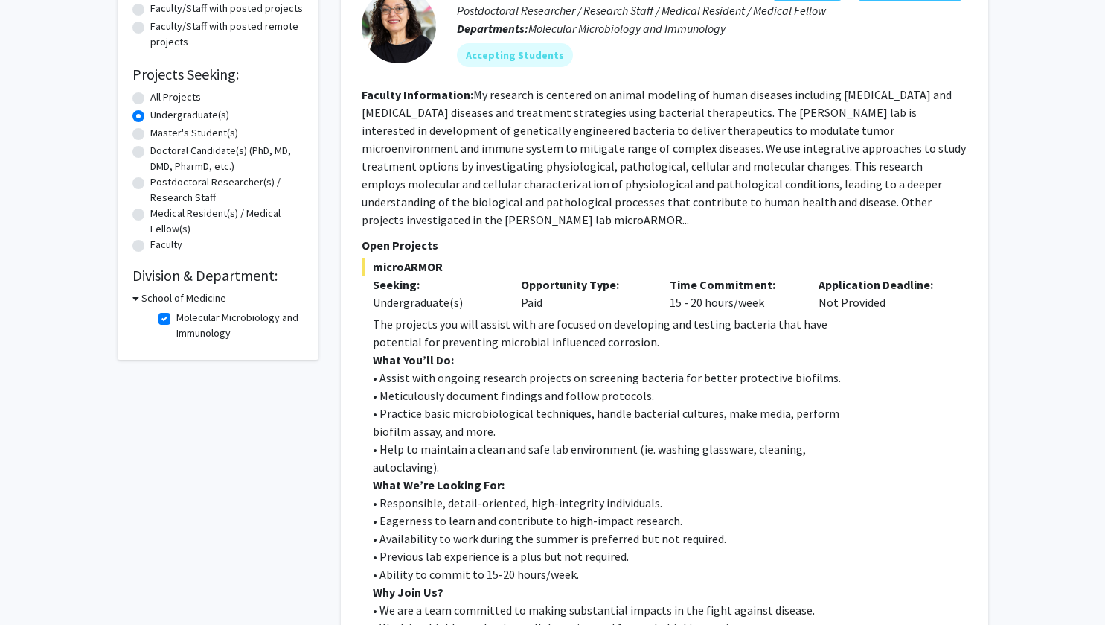
scroll to position [192, 0]
click at [745, 121] on section "Faculty Information: My research is centered on animal modeling of human diseas…" at bounding box center [665, 157] width 606 height 143
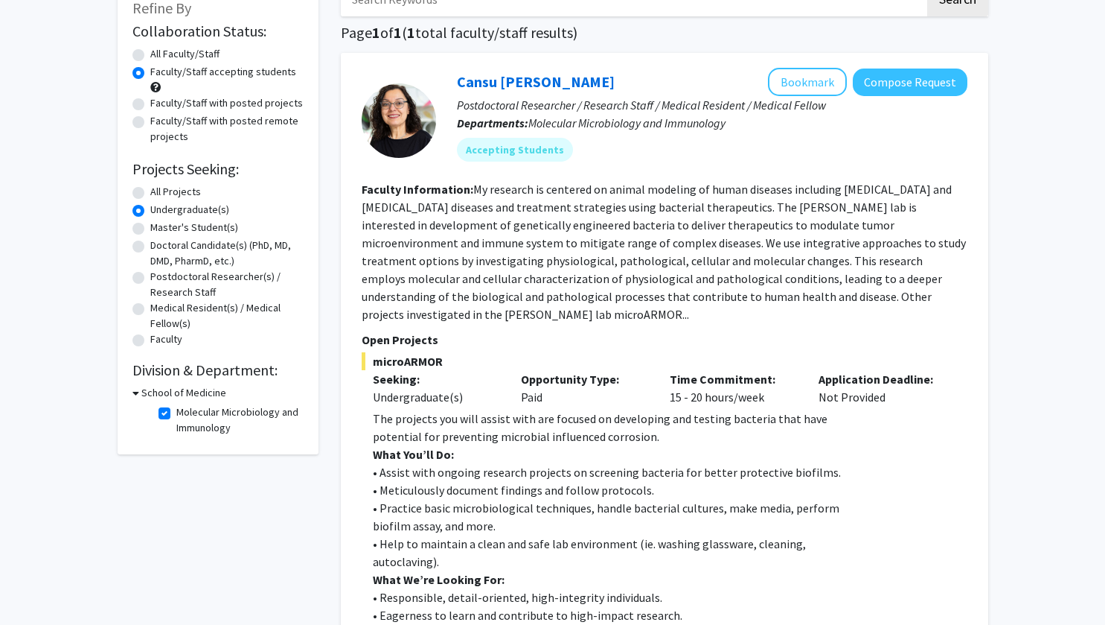
scroll to position [94, 0]
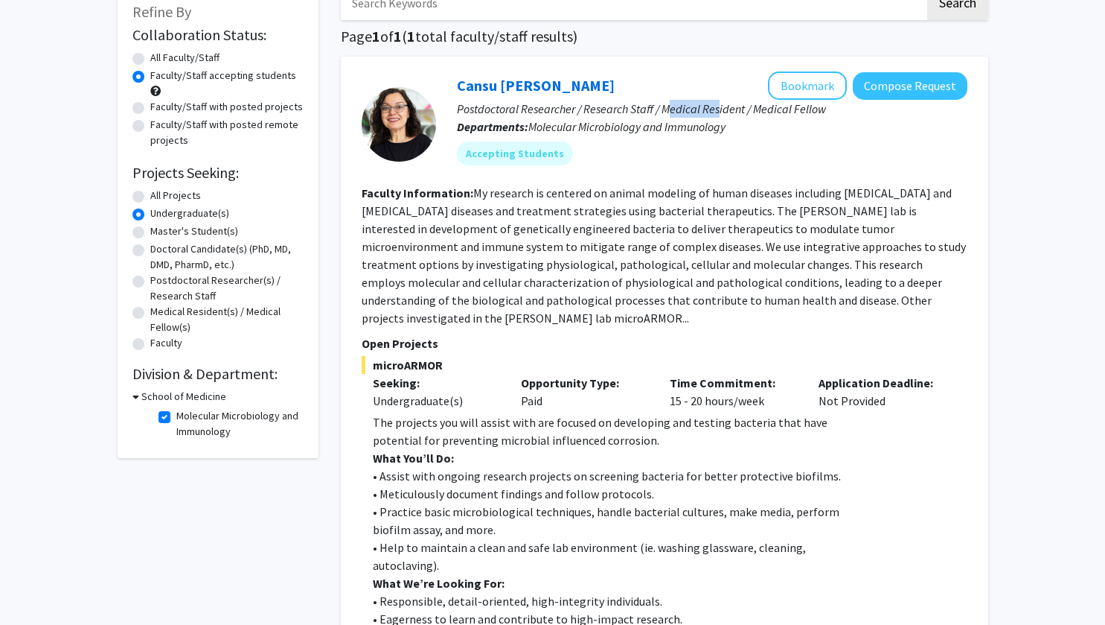
drag, startPoint x: 672, startPoint y: 109, endPoint x: 718, endPoint y: 105, distance: 46.4
click at [718, 105] on p "Postdoctoral Researcher / Research Staff / Medical Resident / Medical Fellow" at bounding box center [712, 109] width 511 height 18
click at [702, 205] on fg-read-more "My research is centered on animal modeling of human diseases including cancer a…" at bounding box center [664, 255] width 604 height 140
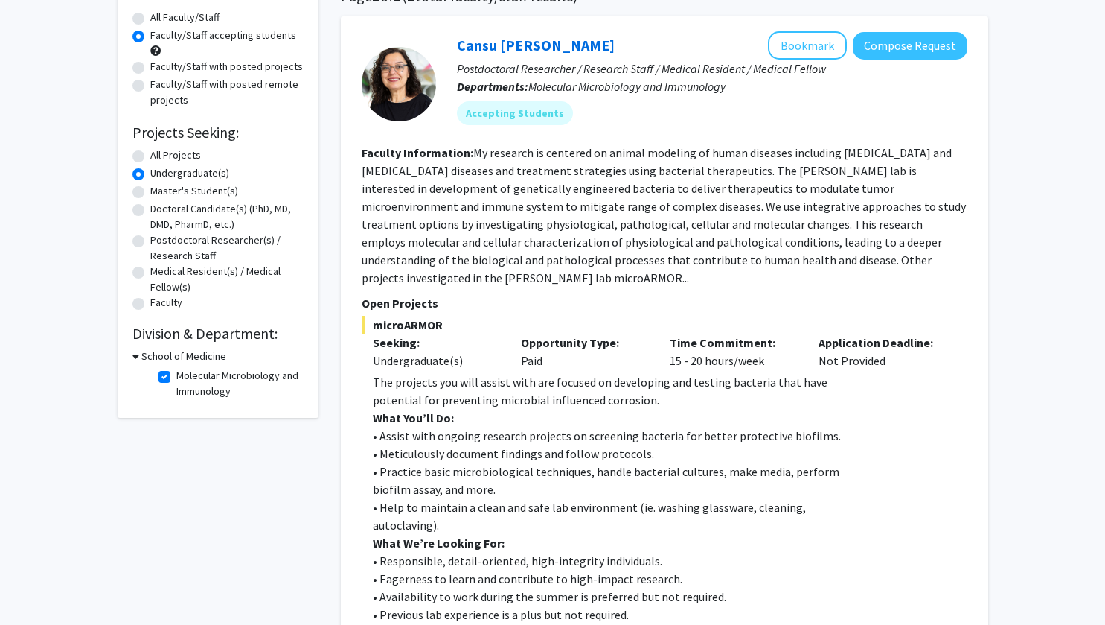
scroll to position [0, 0]
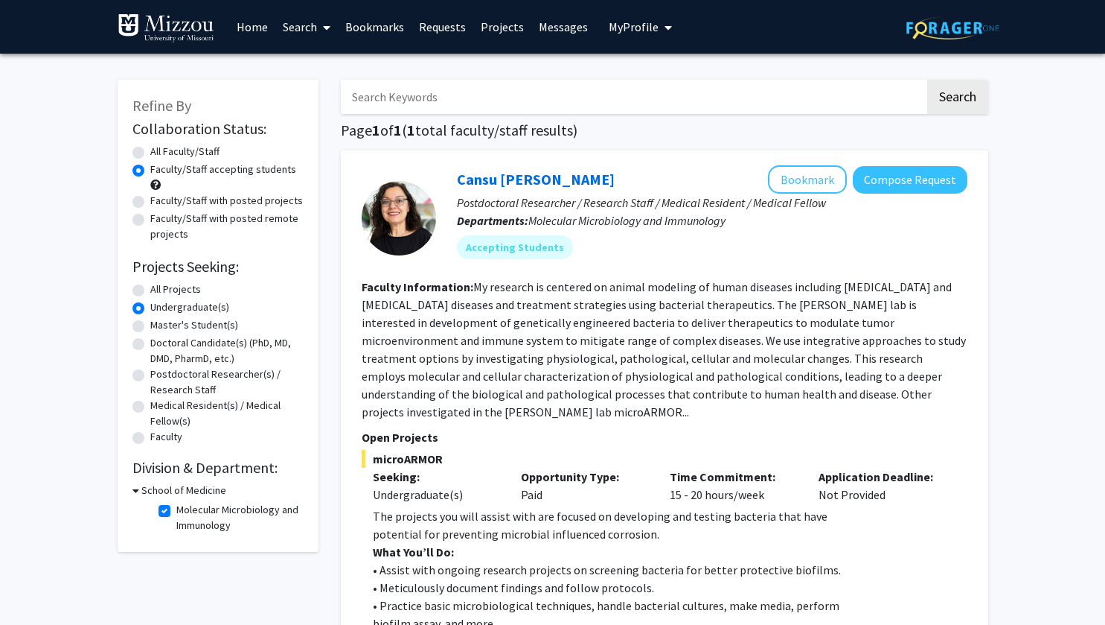
click at [135, 491] on icon at bounding box center [136, 490] width 7 height 16
click at [135, 488] on icon at bounding box center [135, 490] width 4 height 16
click at [135, 488] on icon at bounding box center [136, 490] width 7 height 16
click at [173, 490] on h3 "School of Medicine" at bounding box center [180, 490] width 85 height 16
click at [173, 490] on h3 "School of Medicine" at bounding box center [183, 490] width 85 height 16
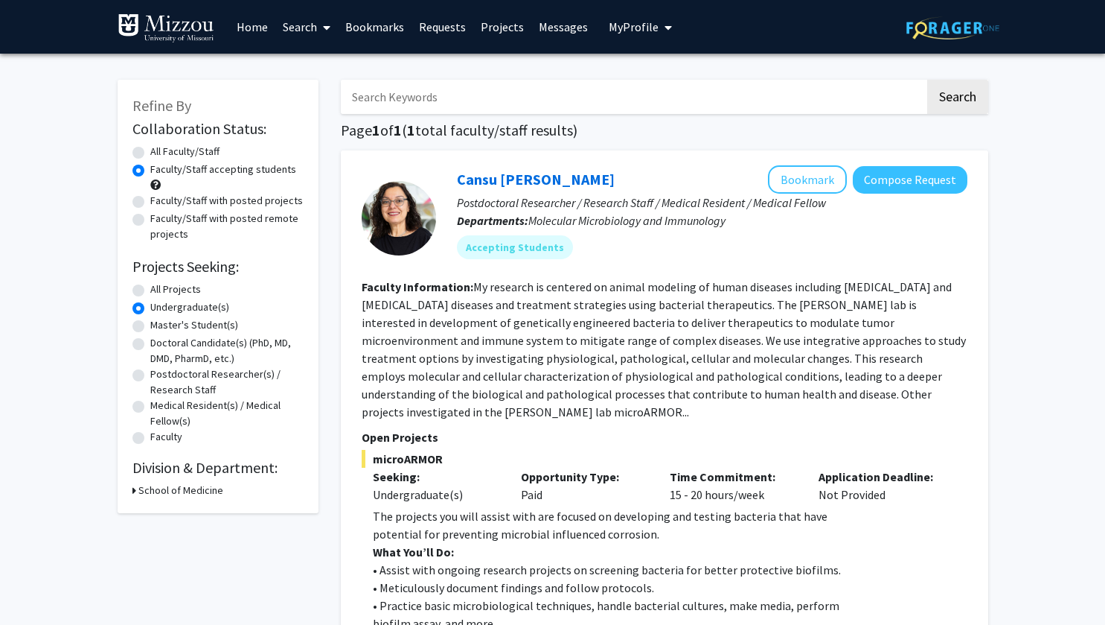
click at [133, 485] on icon at bounding box center [135, 490] width 4 height 16
click at [133, 485] on icon at bounding box center [136, 490] width 7 height 16
click at [133, 485] on icon at bounding box center [135, 490] width 4 height 16
click at [136, 485] on icon at bounding box center [136, 490] width 7 height 16
click at [162, 466] on h2 "Division & Department:" at bounding box center [218, 468] width 171 height 18
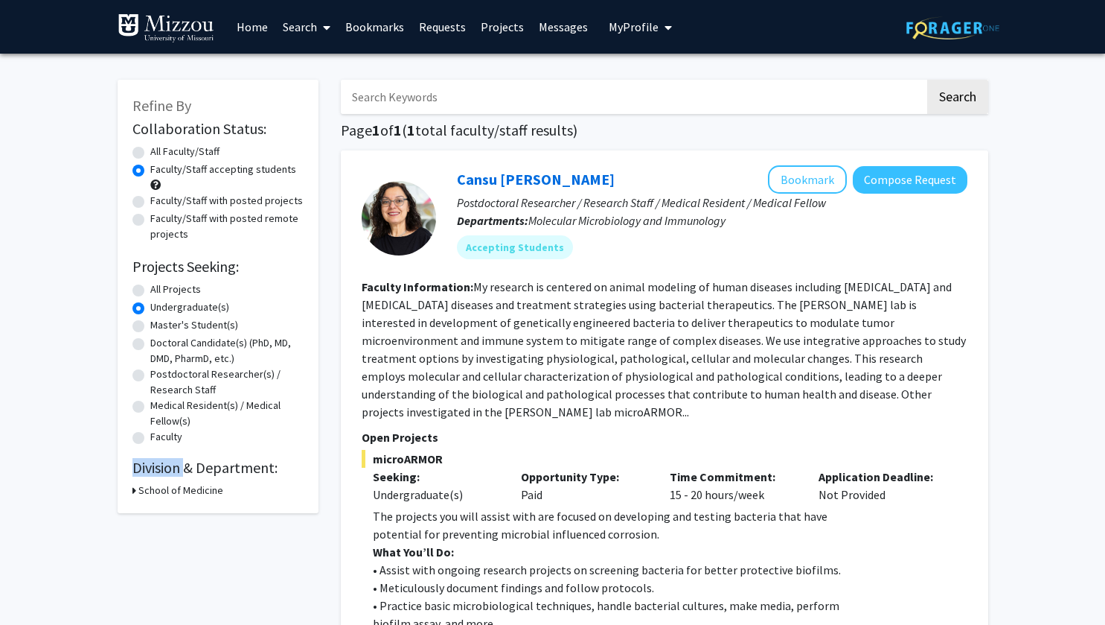
click at [162, 466] on h2 "Division & Department:" at bounding box center [218, 468] width 171 height 18
click at [363, 491] on div "Seeking: Undergraduate(s)" at bounding box center [436, 485] width 149 height 36
click at [301, 33] on link "Search" at bounding box center [306, 27] width 63 height 52
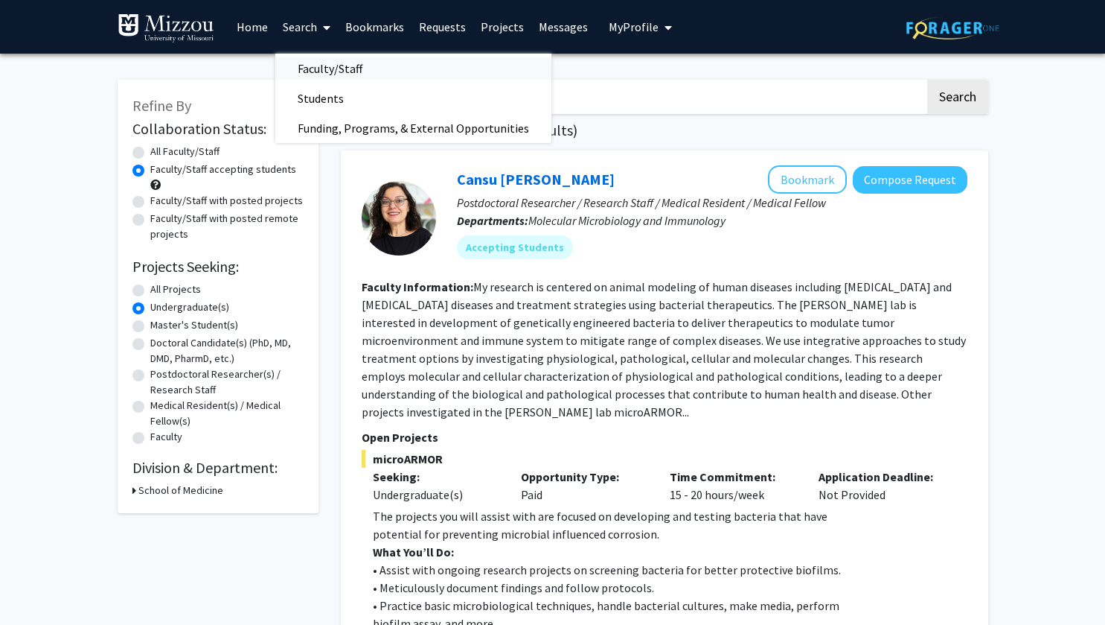
click at [331, 65] on span "Faculty/Staff" at bounding box center [329, 69] width 109 height 30
radio input "true"
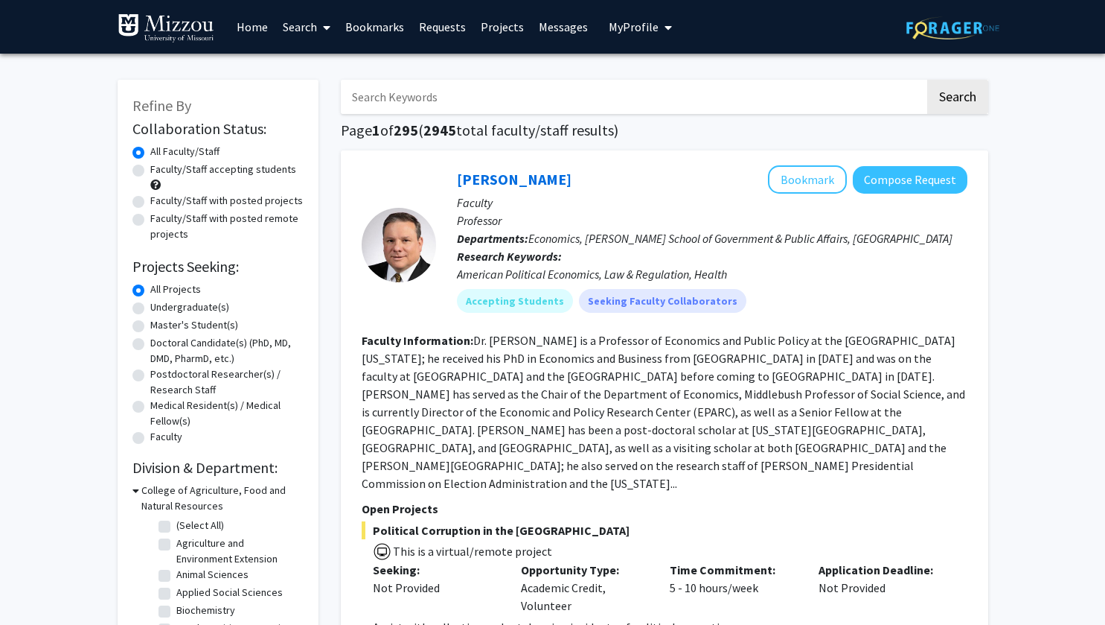
click at [150, 306] on label "Undergraduate(s)" at bounding box center [189, 307] width 79 height 16
click at [150, 306] on input "Undergraduate(s)" at bounding box center [155, 304] width 10 height 10
radio input "true"
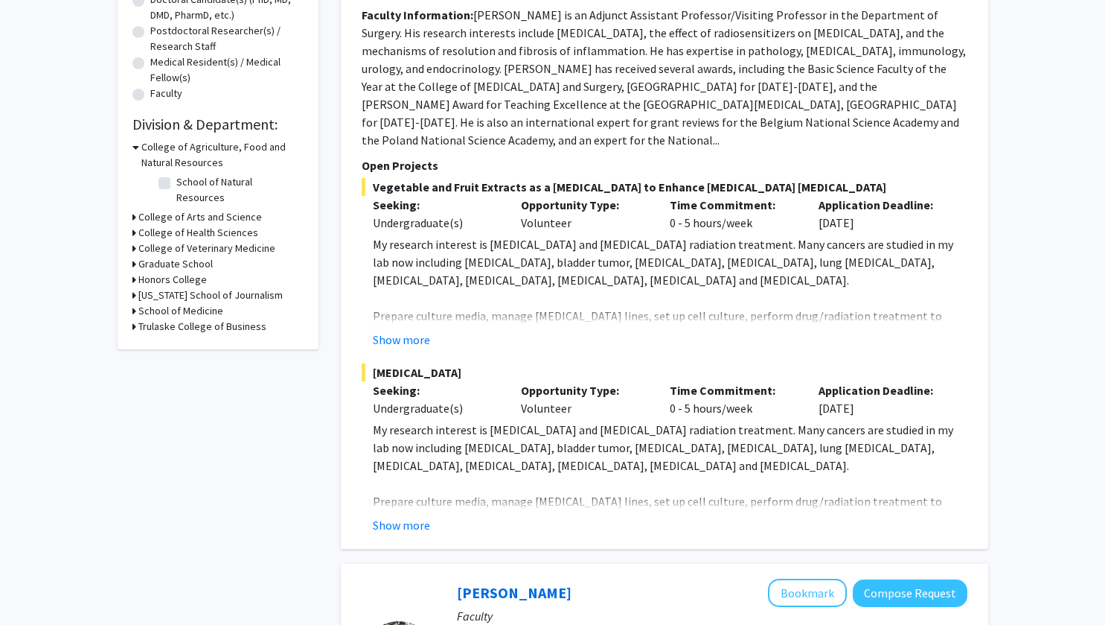
scroll to position [343, 0]
click at [130, 200] on div "Refine By Collaboration Status: Collaboration Status All Faculty/Staff Collabor…" at bounding box center [218, 42] width 201 height 613
click at [133, 209] on icon at bounding box center [135, 217] width 4 height 16
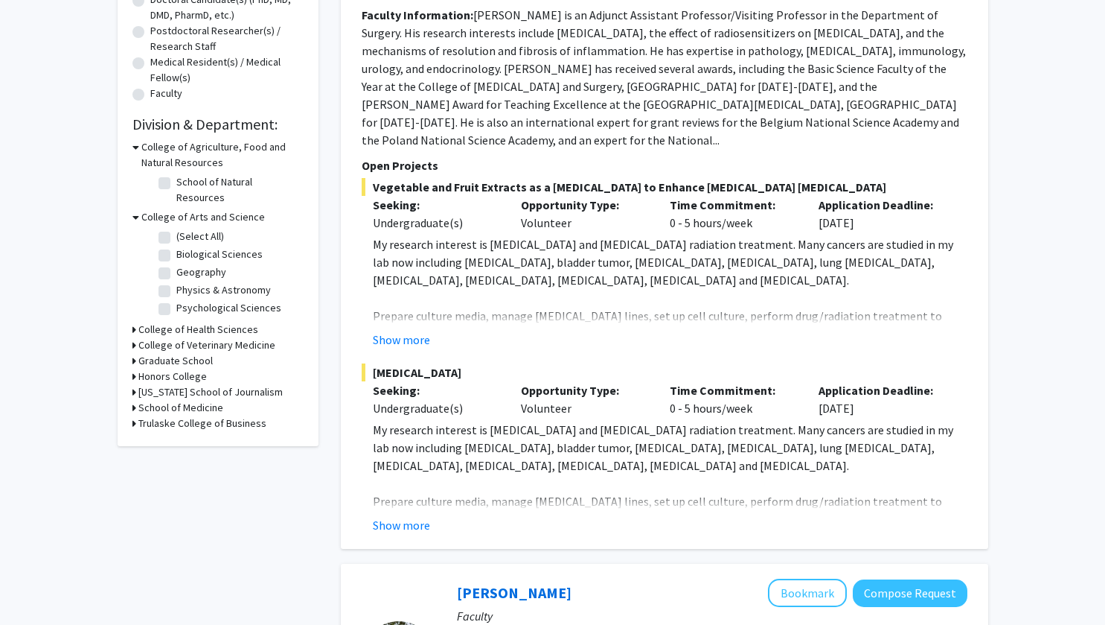
click at [176, 246] on label "Biological Sciences" at bounding box center [219, 254] width 86 height 16
click at [176, 246] on input "Biological Sciences" at bounding box center [181, 251] width 10 height 10
checkbox input "true"
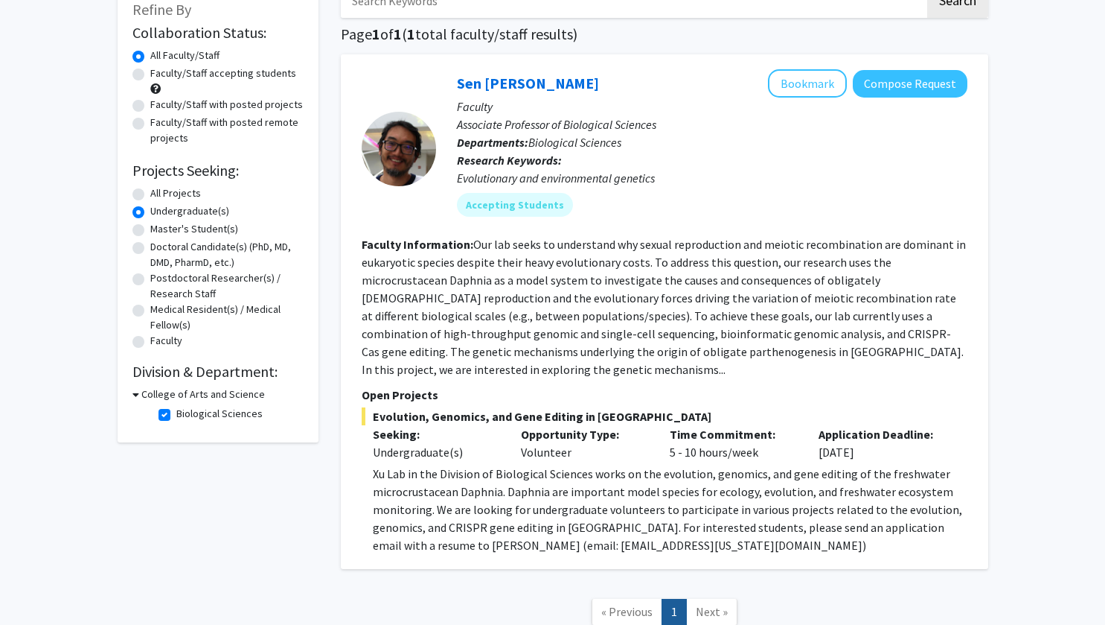
scroll to position [96, 0]
click at [176, 412] on label "Biological Sciences" at bounding box center [219, 414] width 86 height 16
click at [176, 412] on input "Biological Sciences" at bounding box center [181, 411] width 10 height 10
checkbox input "false"
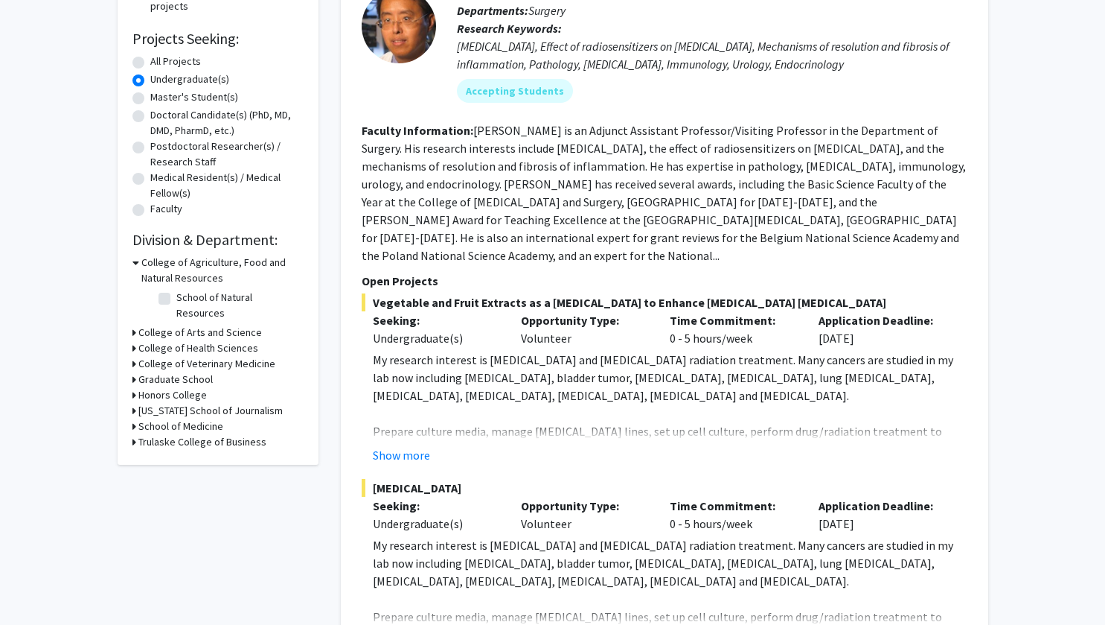
scroll to position [228, 0]
click at [132, 321] on div "Refine By Collaboration Status: Collaboration Status All Faculty/Staff Collabor…" at bounding box center [218, 158] width 201 height 613
click at [134, 325] on icon at bounding box center [135, 333] width 4 height 16
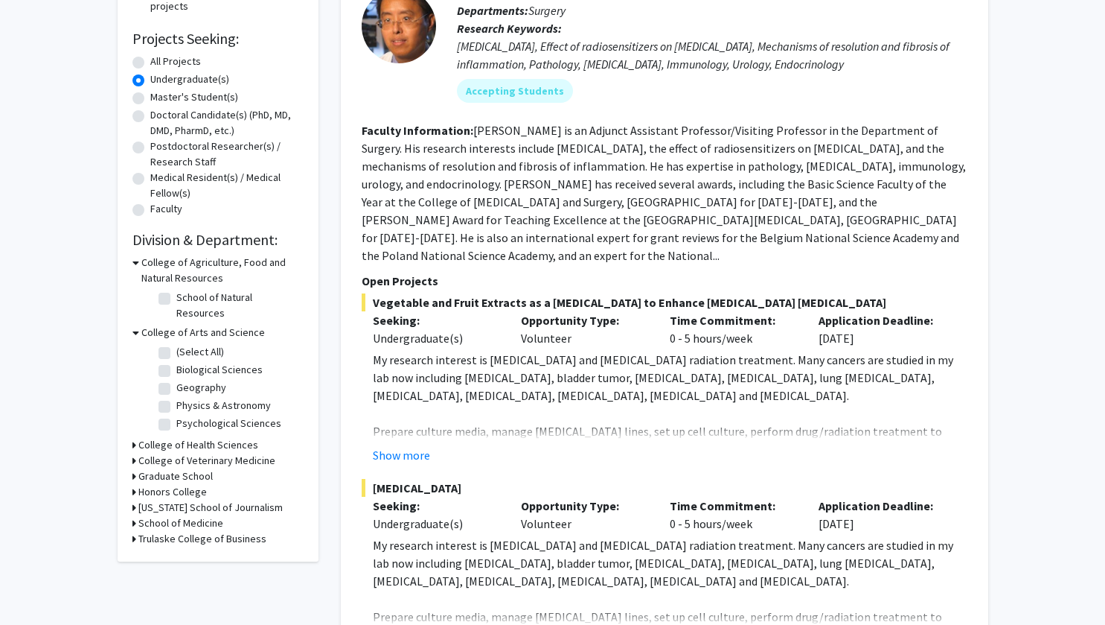
click at [133, 325] on icon at bounding box center [136, 333] width 7 height 16
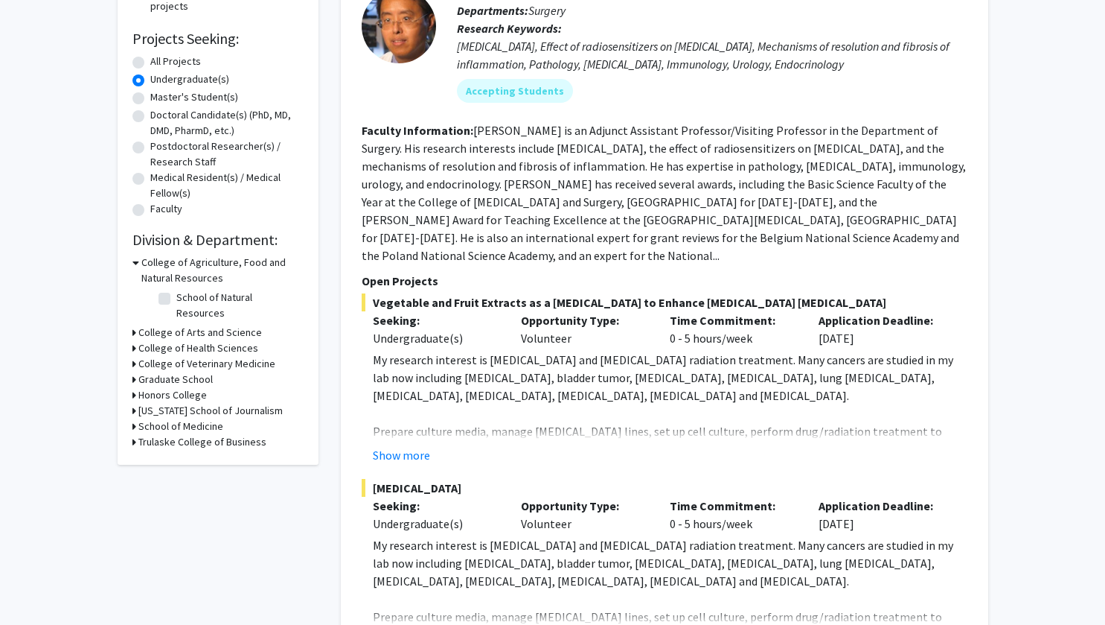
click at [133, 340] on icon at bounding box center [135, 348] width 4 height 16
click at [176, 360] on label "Health Sciences" at bounding box center [211, 368] width 71 height 16
click at [176, 360] on input "Health Sciences" at bounding box center [181, 365] width 10 height 10
checkbox input "true"
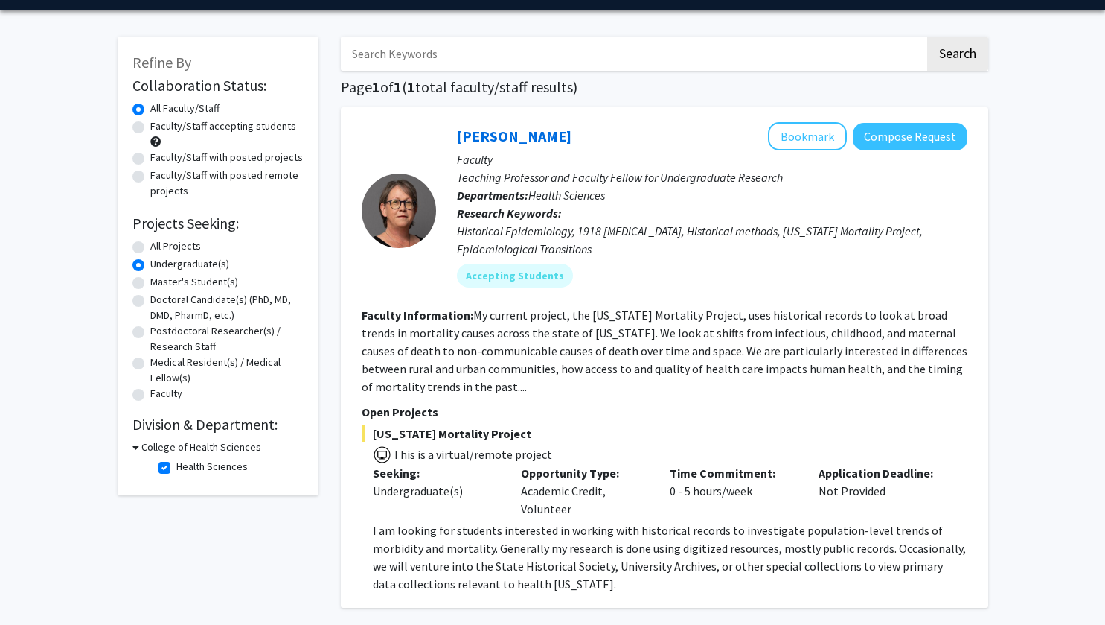
scroll to position [47, 0]
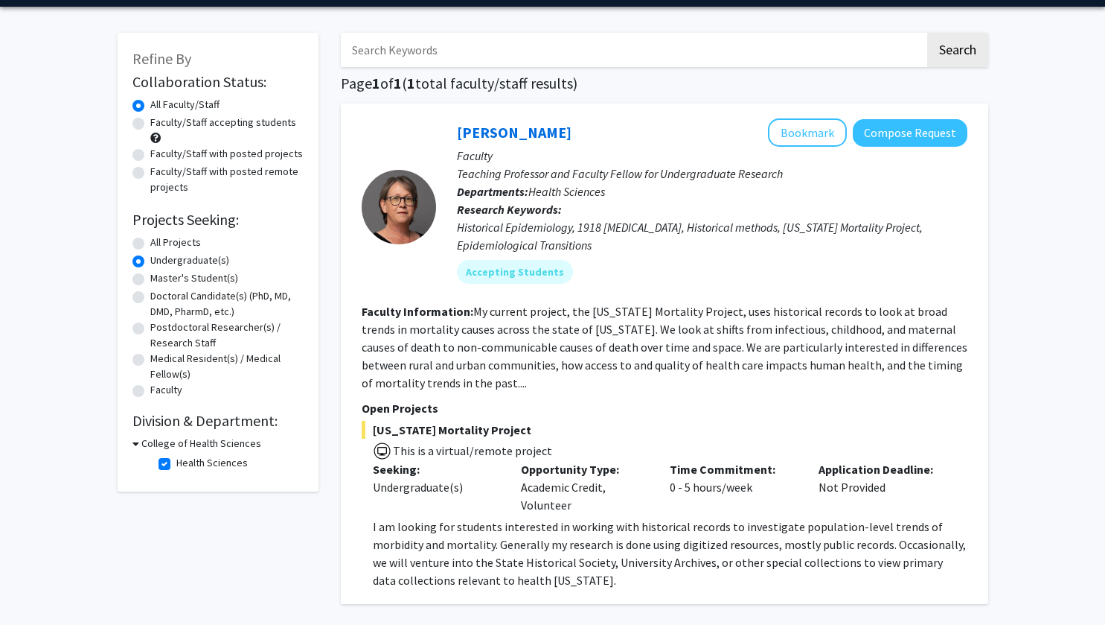
click at [176, 467] on label "Health Sciences" at bounding box center [211, 463] width 71 height 16
click at [176, 465] on input "Health Sciences" at bounding box center [181, 460] width 10 height 10
checkbox input "false"
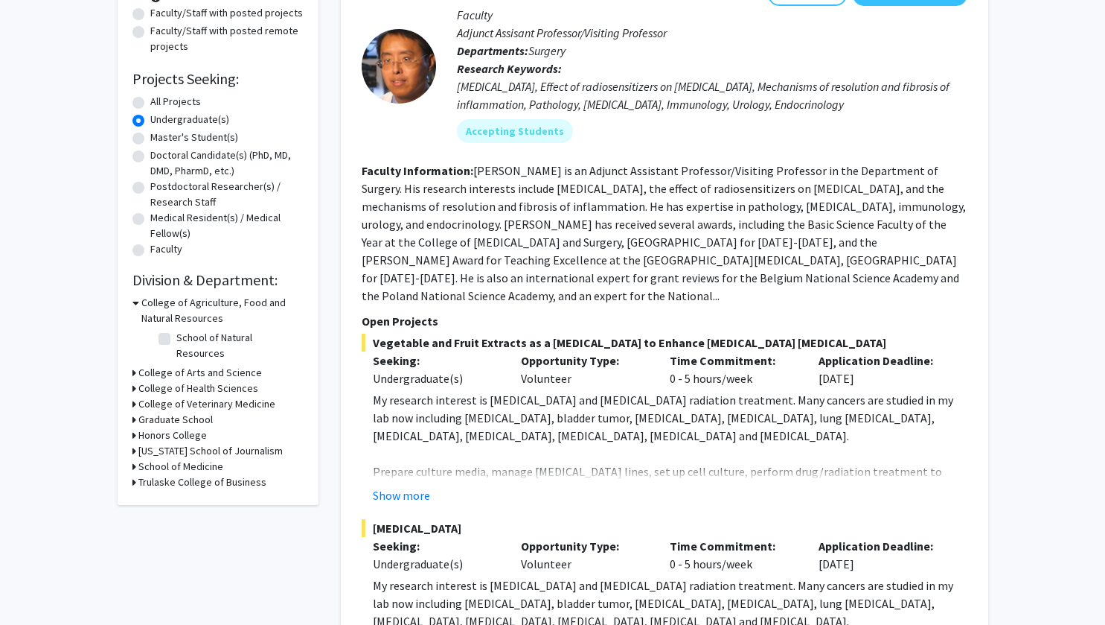
scroll to position [189, 0]
click at [167, 395] on h3 "College of Veterinary Medicine" at bounding box center [206, 403] width 137 height 16
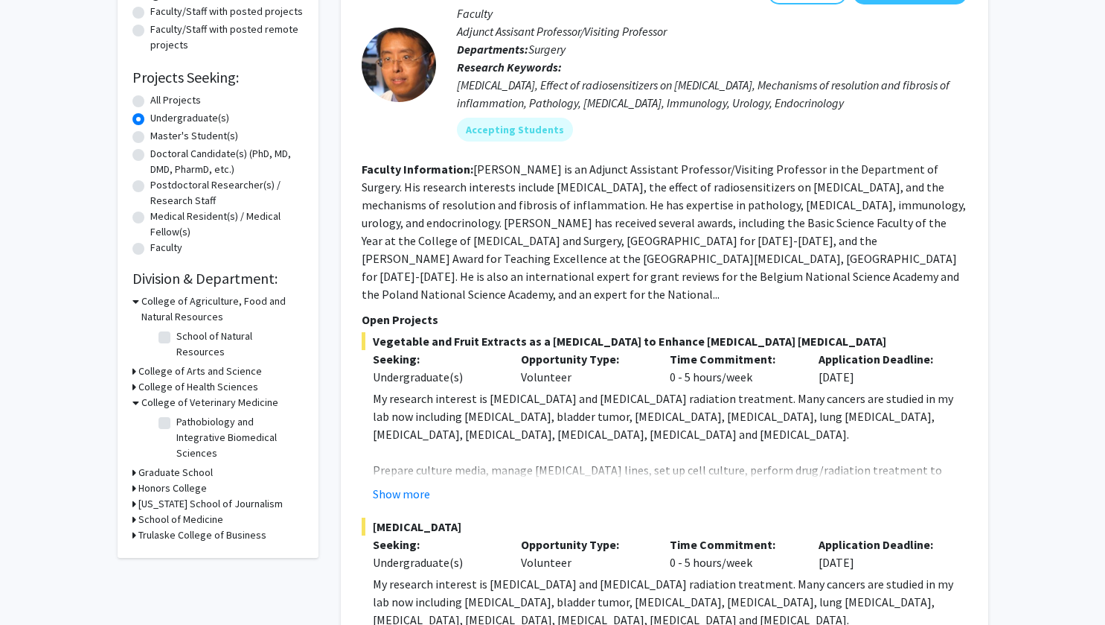
click at [176, 414] on label "Pathobiology and Integrative Biomedical Sciences" at bounding box center [238, 437] width 124 height 47
click at [176, 414] on input "Pathobiology and Integrative Biomedical Sciences" at bounding box center [181, 419] width 10 height 10
checkbox input "true"
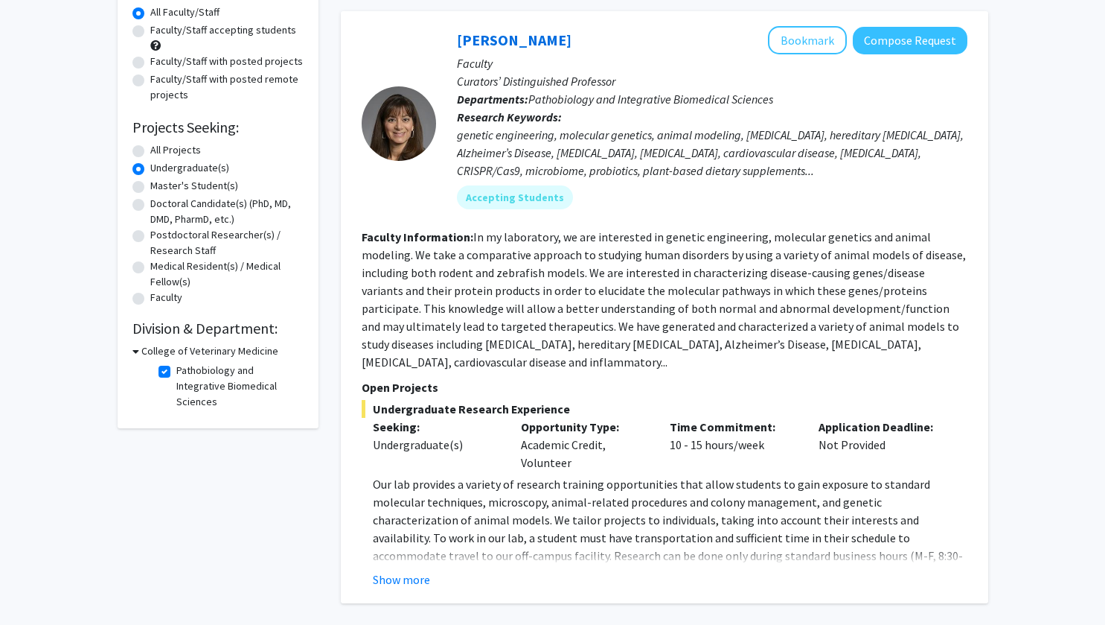
scroll to position [140, 0]
click at [176, 370] on label "Pathobiology and Integrative Biomedical Sciences" at bounding box center [238, 385] width 124 height 47
click at [176, 370] on input "Pathobiology and Integrative Biomedical Sciences" at bounding box center [181, 367] width 10 height 10
checkbox input "false"
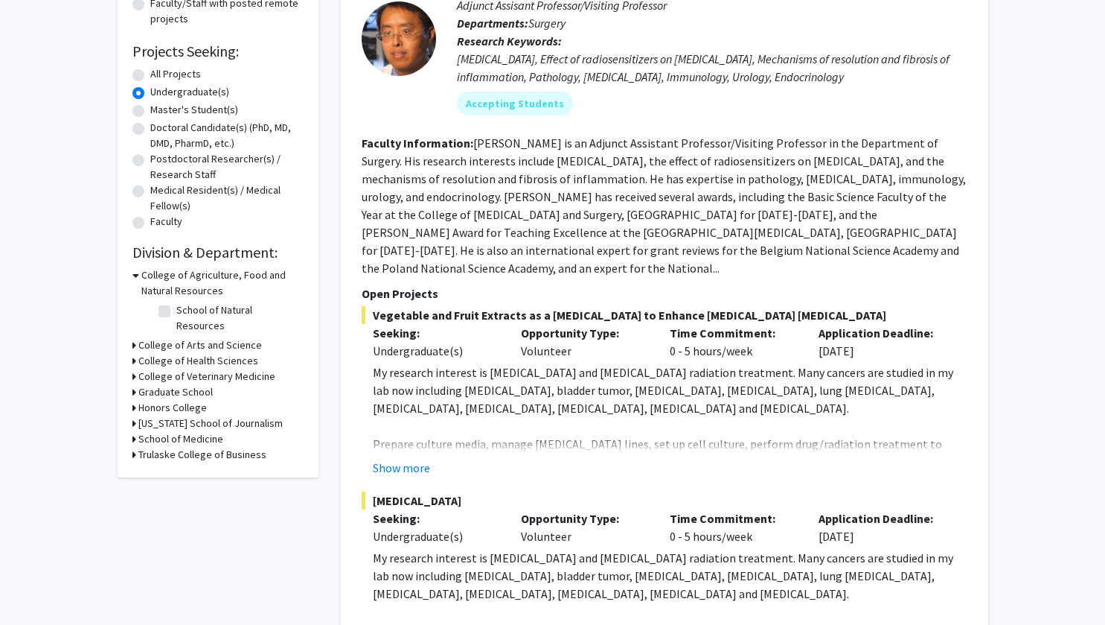
scroll to position [218, 0]
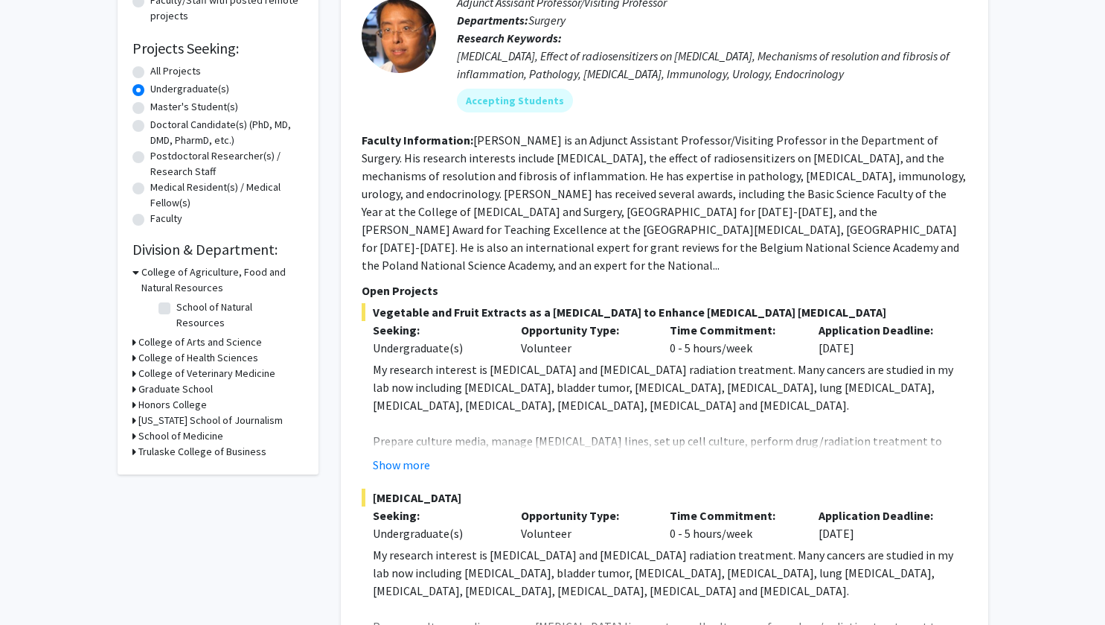
click at [132, 418] on div "Refine By Collaboration Status: Collaboration Status All Faculty/Staff Collabor…" at bounding box center [218, 168] width 201 height 613
click at [132, 423] on div "Refine By Collaboration Status: Collaboration Status All Faculty/Staff Collabor…" at bounding box center [218, 168] width 201 height 613
click at [136, 428] on div "School of Medicine" at bounding box center [218, 436] width 171 height 16
click at [132, 424] on div "Refine By Collaboration Status: Collaboration Status All Faculty/Staff Collabor…" at bounding box center [218, 168] width 201 height 613
click at [132, 421] on div "Refine By Collaboration Status: Collaboration Status All Faculty/Staff Collabor…" at bounding box center [218, 168] width 201 height 613
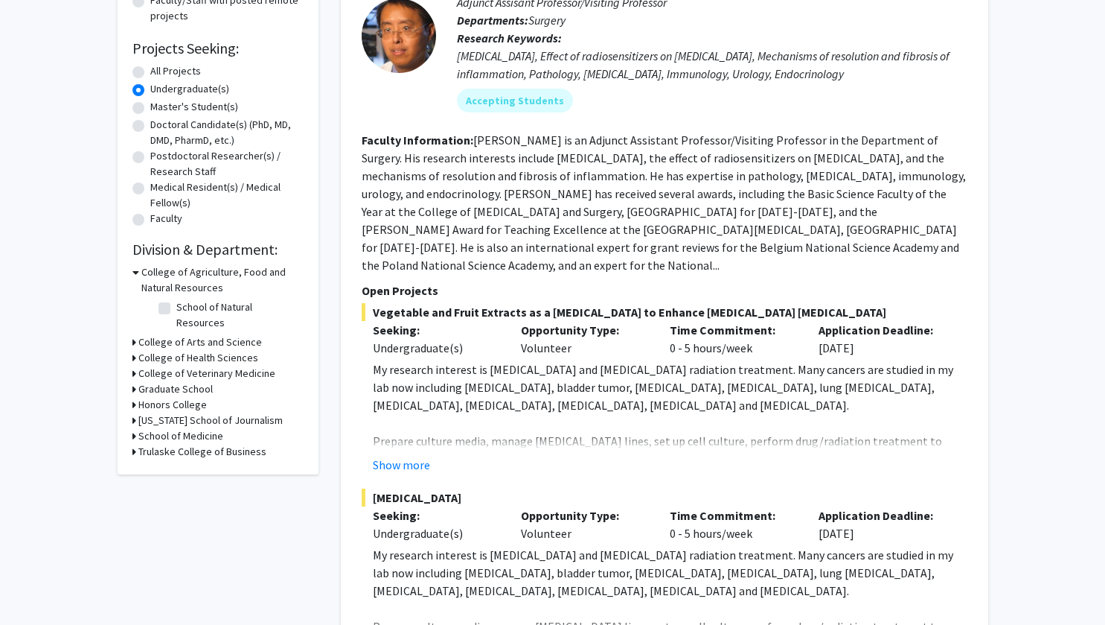
click at [152, 428] on h3 "School of Medicine" at bounding box center [180, 436] width 85 height 16
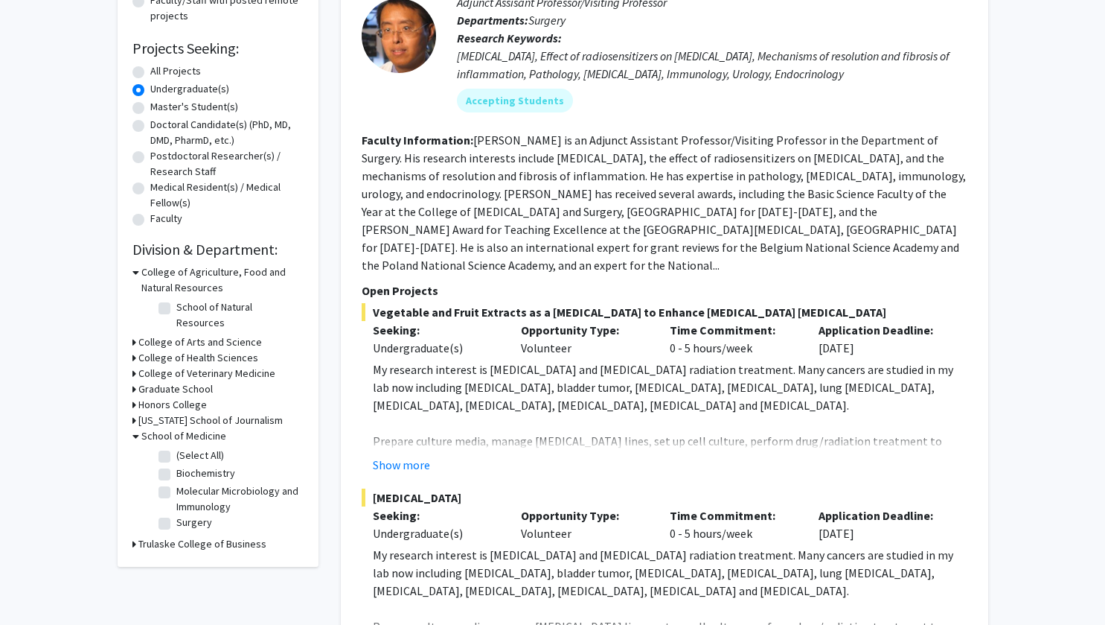
click at [176, 447] on label "(Select All)" at bounding box center [200, 455] width 48 height 16
click at [176, 447] on input "(Select All)" at bounding box center [181, 452] width 10 height 10
checkbox input "true"
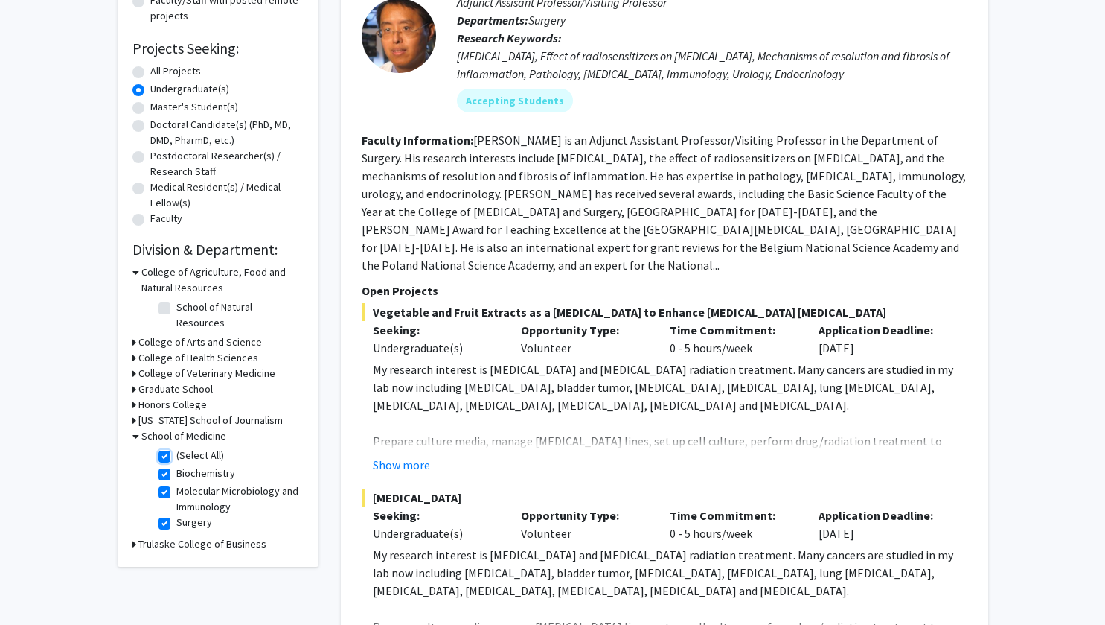
checkbox input "true"
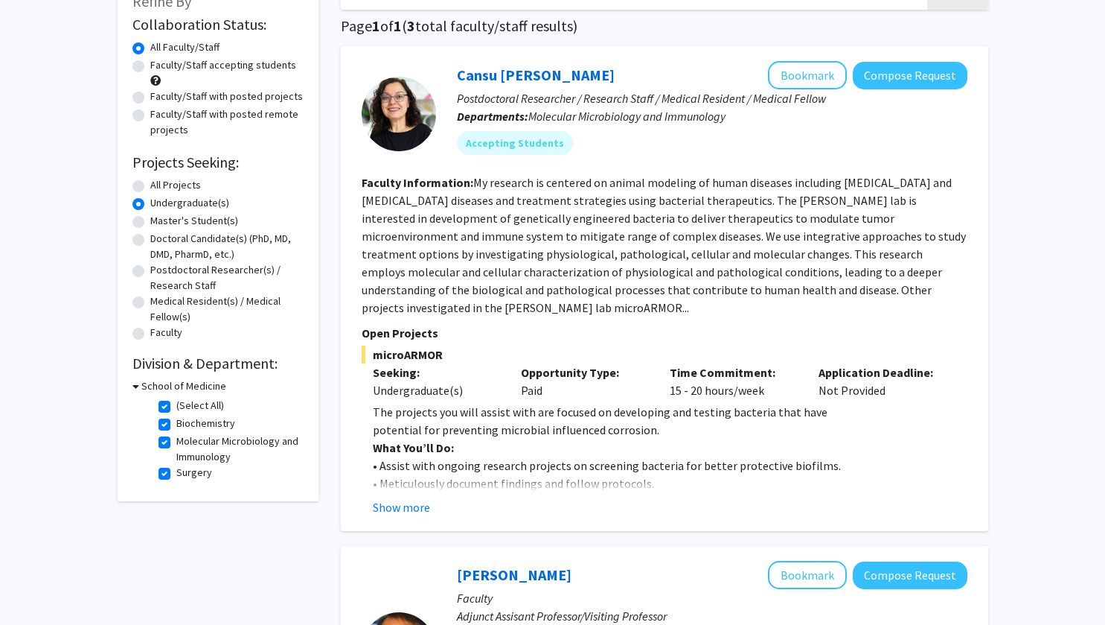
scroll to position [106, 0]
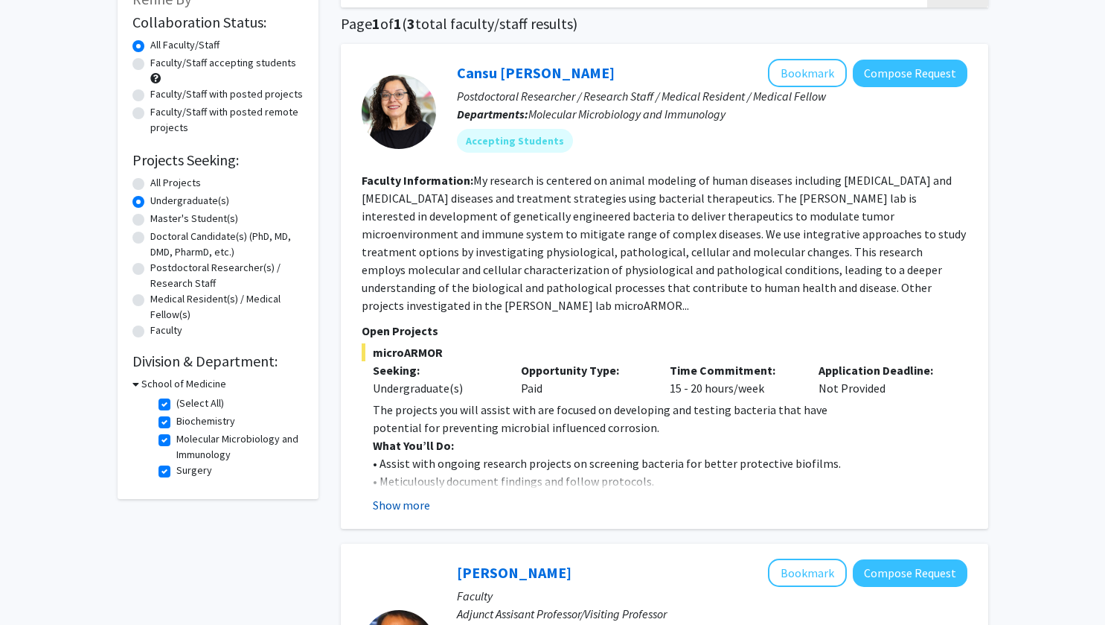
click at [405, 499] on button "Show more" at bounding box center [401, 505] width 57 height 18
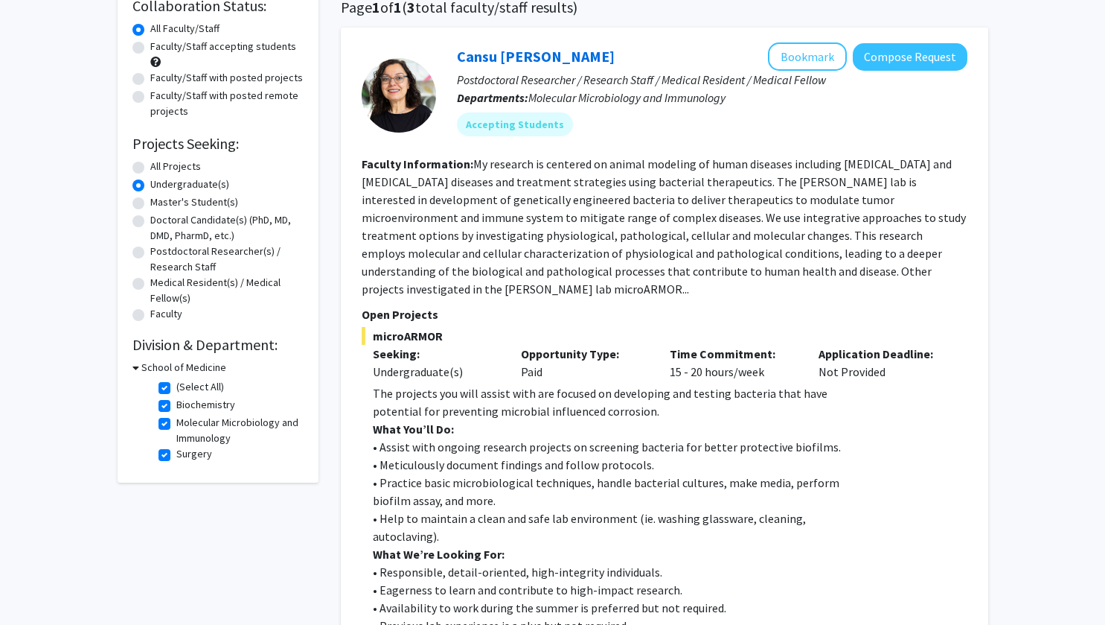
scroll to position [98, 0]
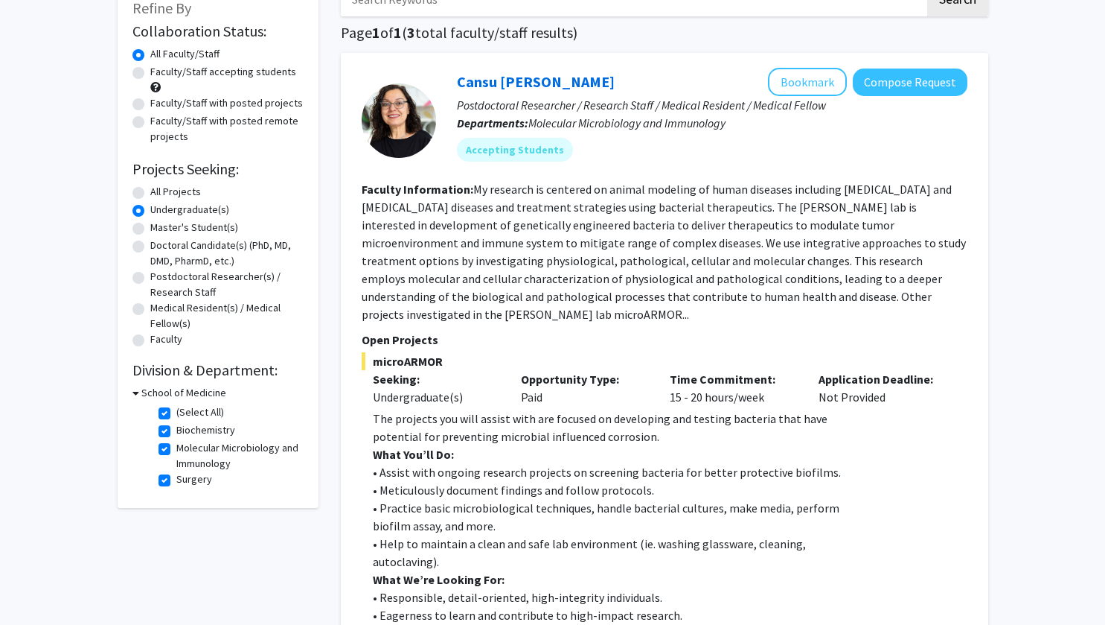
click at [414, 121] on div at bounding box center [399, 120] width 74 height 74
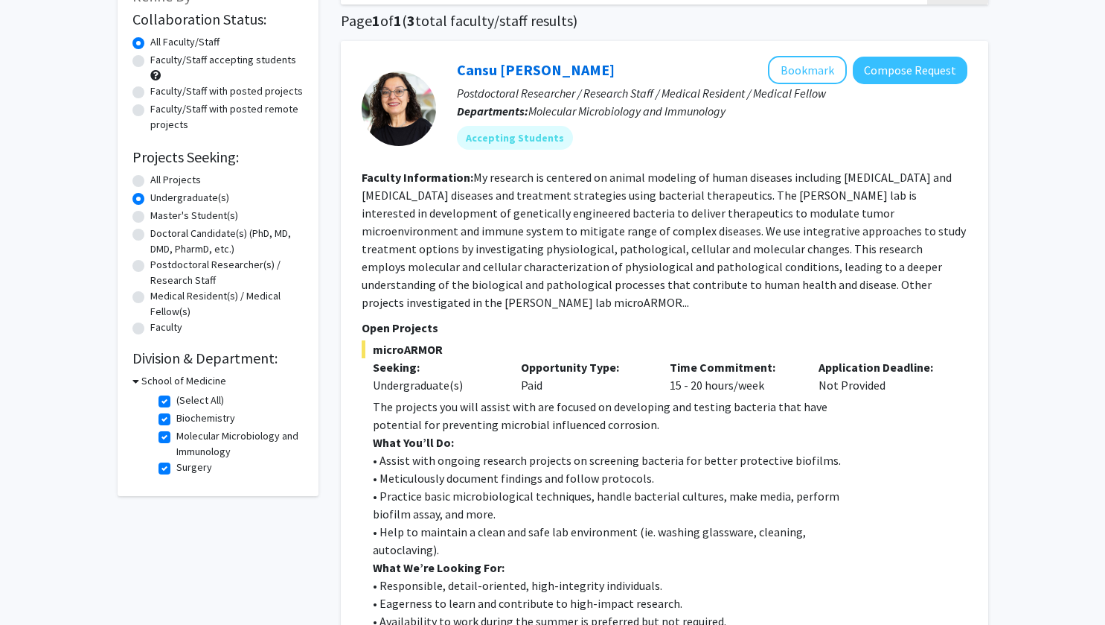
scroll to position [115, 0]
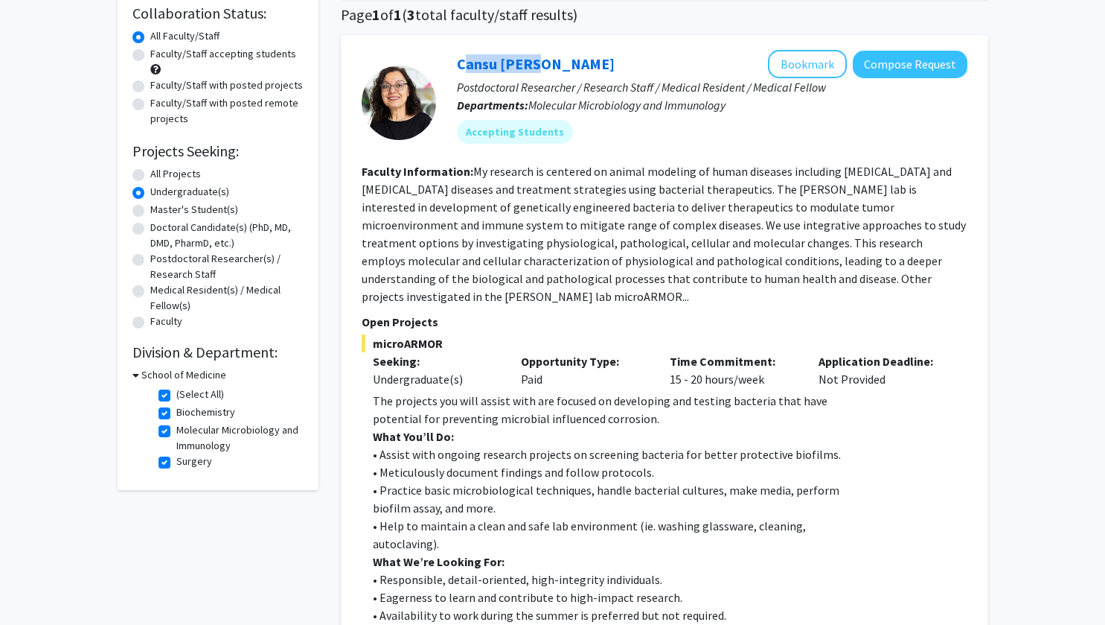
drag, startPoint x: 451, startPoint y: 63, endPoint x: 536, endPoint y: 65, distance: 84.9
click at [536, 65] on div "Cansu Agca Bookmark Compose Request Postdoctoral Researcher / Research Staff / …" at bounding box center [702, 102] width 532 height 105
copy link "Cansu Agca"
click at [507, 72] on link "Cansu Agca" at bounding box center [536, 63] width 158 height 19
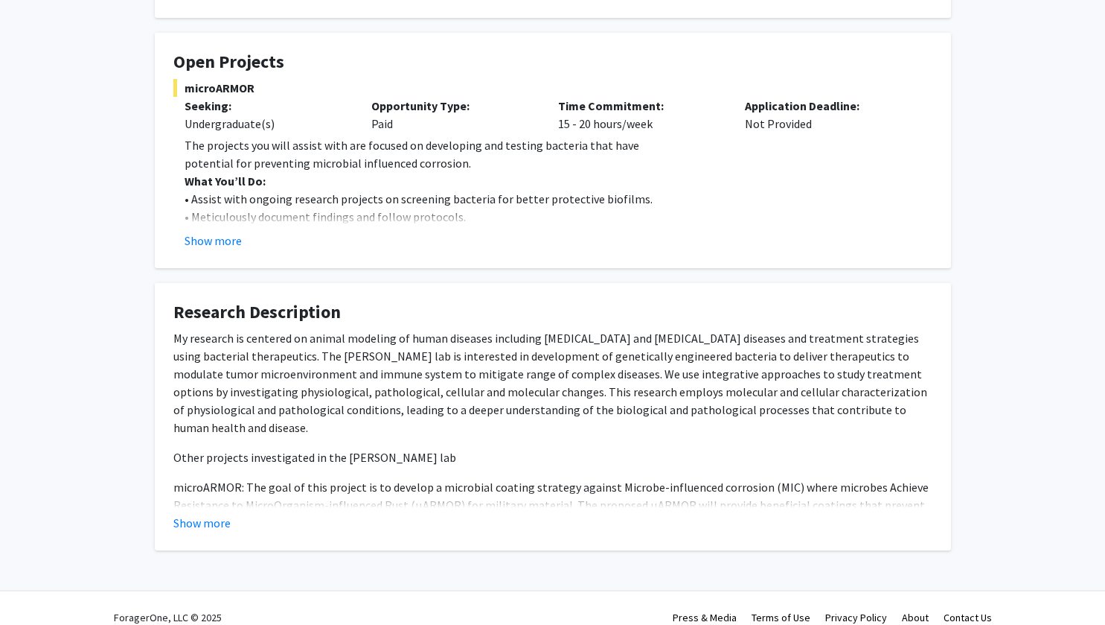
scroll to position [214, 0]
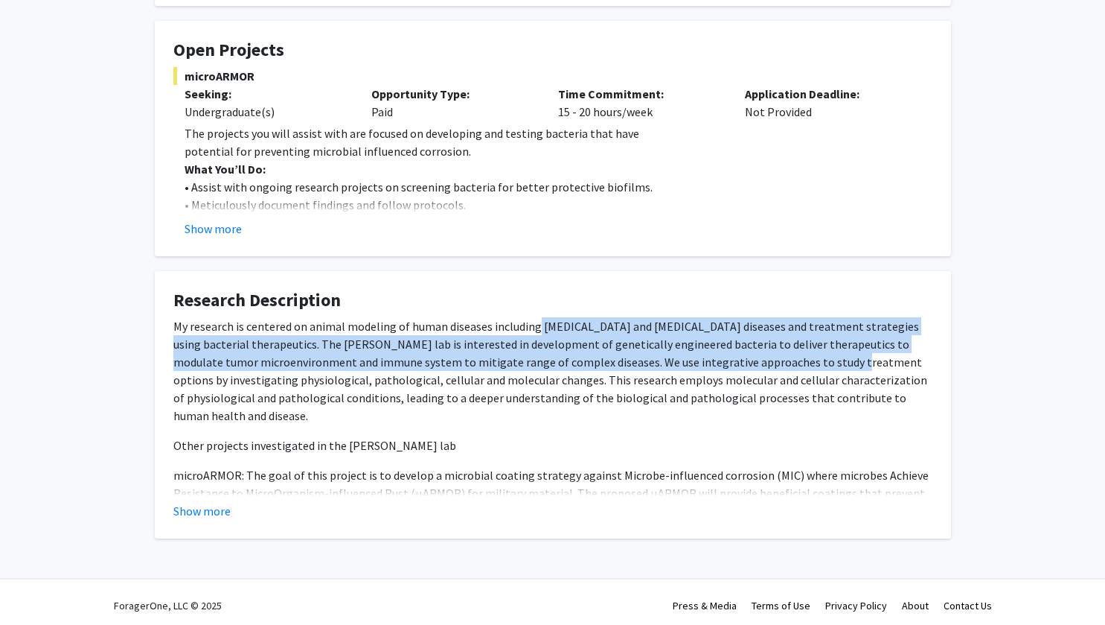
drag, startPoint x: 532, startPoint y: 319, endPoint x: 787, endPoint y: 363, distance: 259.1
click at [787, 363] on p "My research is centered on animal modeling of human diseases including cancer a…" at bounding box center [552, 370] width 759 height 107
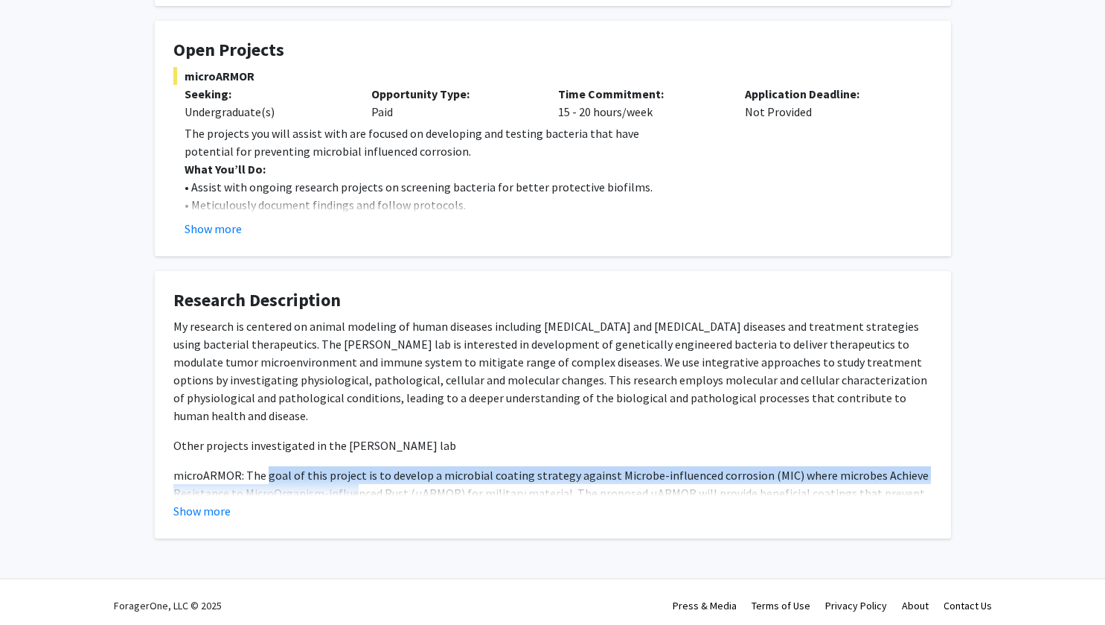
drag, startPoint x: 267, startPoint y: 447, endPoint x: 350, endPoint y: 473, distance: 86.9
click at [350, 473] on p "microARMOR: The goal of this project is to develop a microbial coating strategy…" at bounding box center [552, 510] width 759 height 89
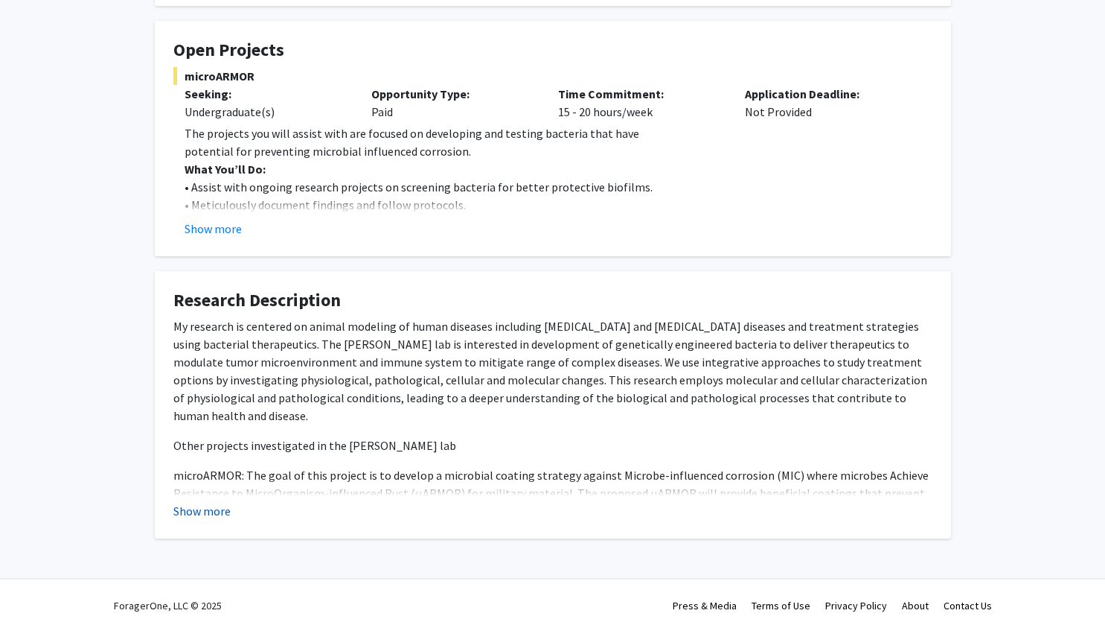
click at [191, 502] on button "Show more" at bounding box center [201, 511] width 57 height 18
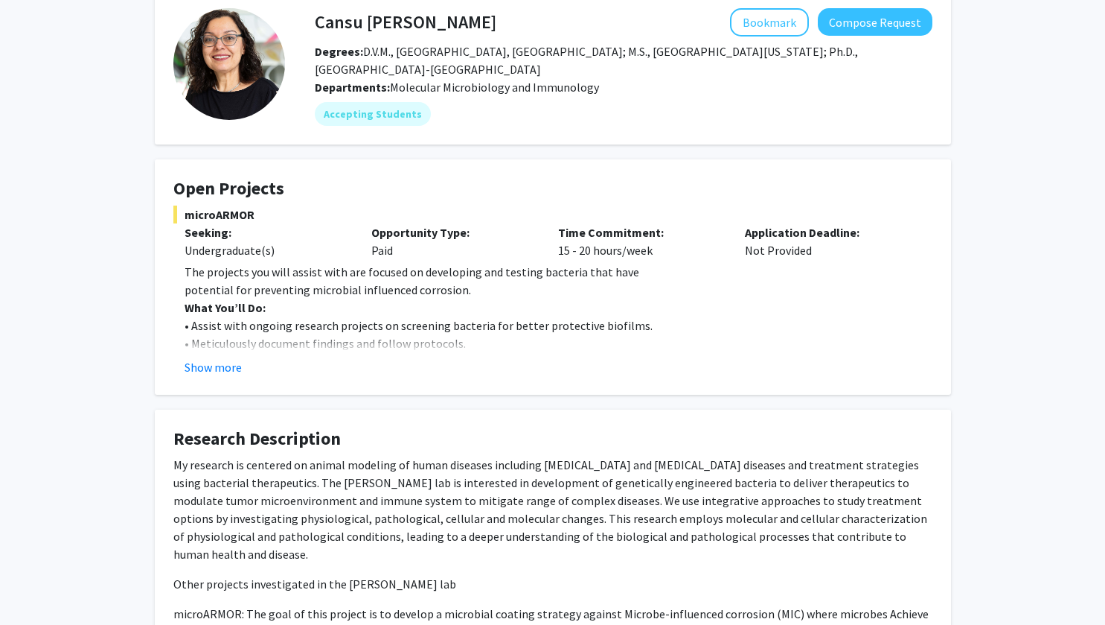
scroll to position [74, 0]
drag, startPoint x: 400, startPoint y: 245, endPoint x: 357, endPoint y: 251, distance: 43.6
click at [357, 251] on div "Seeking: Undergraduate(s) Opportunity Type: Paid Time Commitment: 15 - 20 hours…" at bounding box center [541, 242] width 759 height 36
click at [357, 251] on div "Seeking: Undergraduate(s)" at bounding box center [266, 242] width 187 height 36
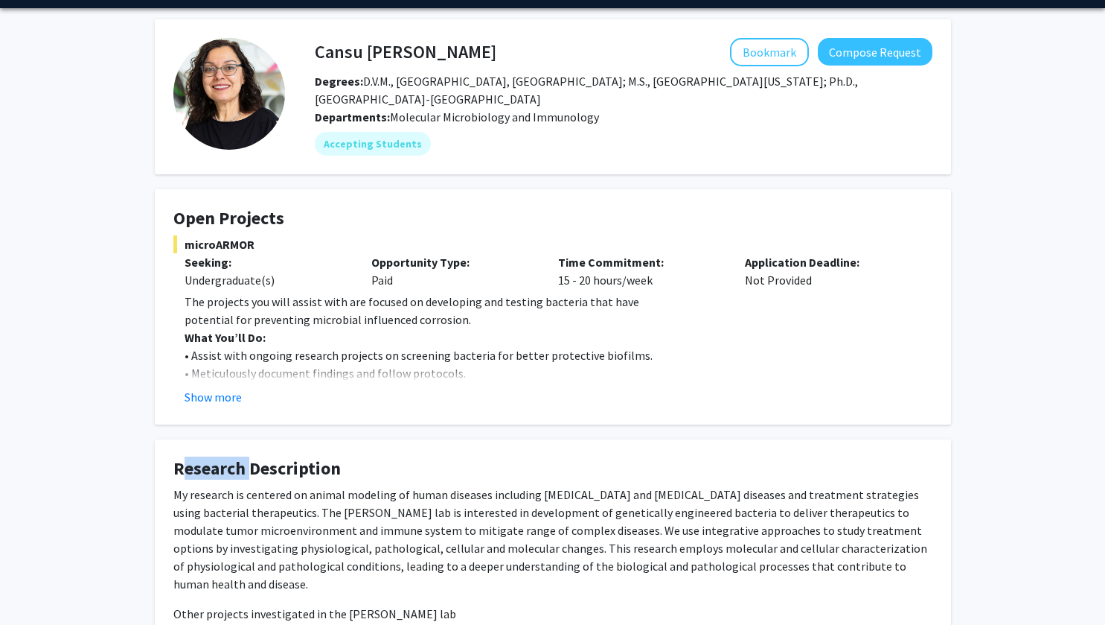
scroll to position [45, 0]
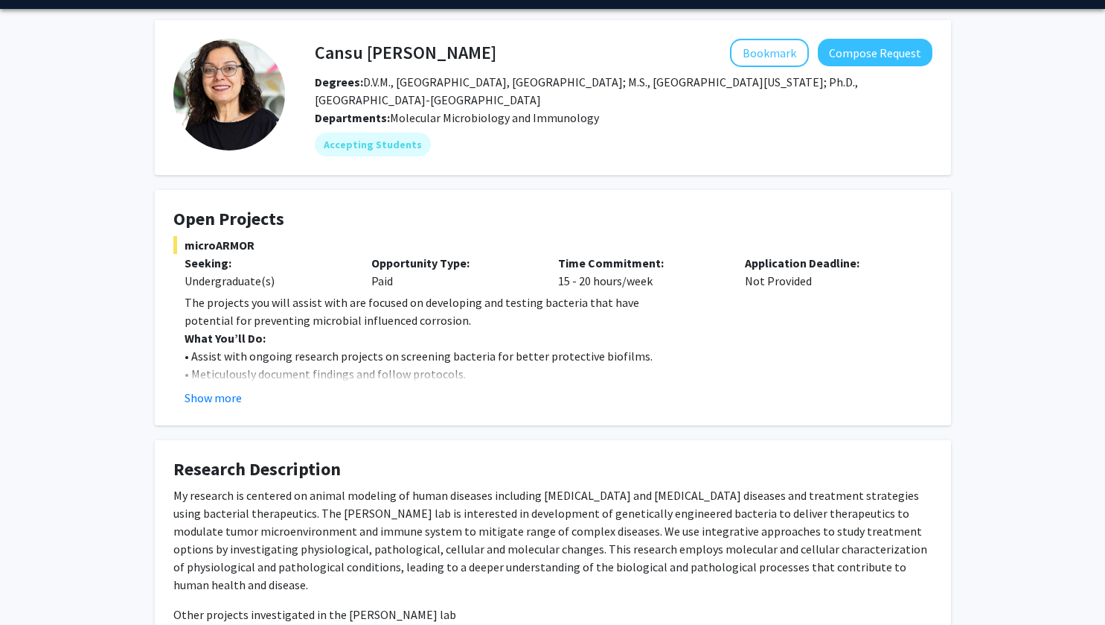
click at [415, 222] on h4 "Open Projects" at bounding box center [552, 219] width 759 height 22
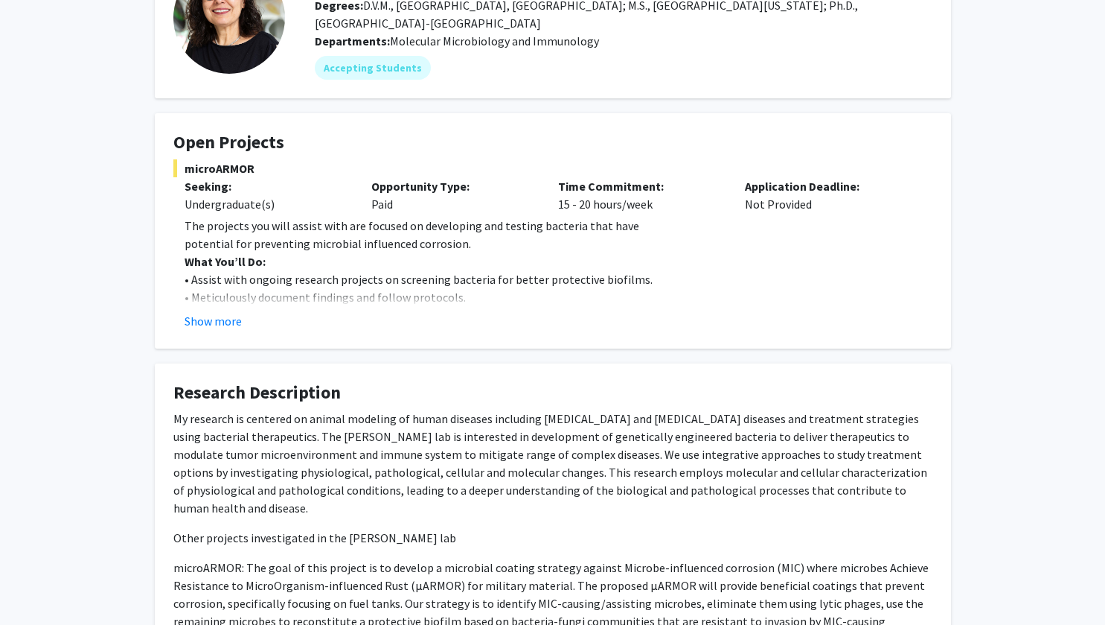
scroll to position [0, 0]
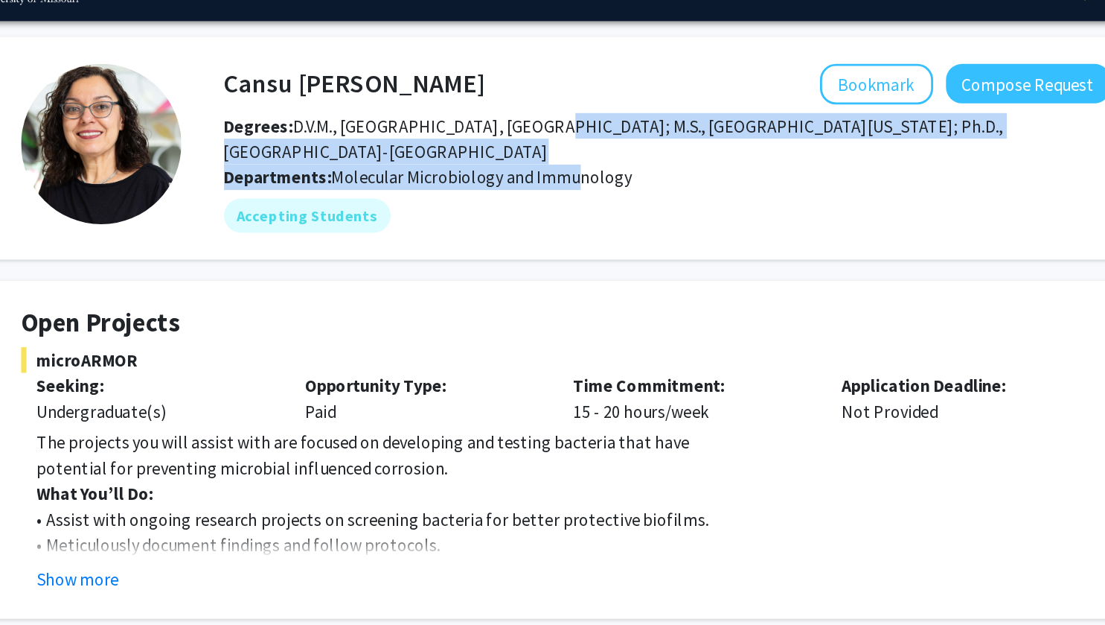
drag, startPoint x: 523, startPoint y: 127, endPoint x: 549, endPoint y: 150, distance: 34.9
click at [549, 150] on div "Cansu Agca Bookmark Compose Request Degrees: D.V.M., Ankara University, Turkey;…" at bounding box center [609, 142] width 648 height 118
click at [549, 155] on span "Molecular Microbiology and Immunology" at bounding box center [494, 162] width 209 height 15
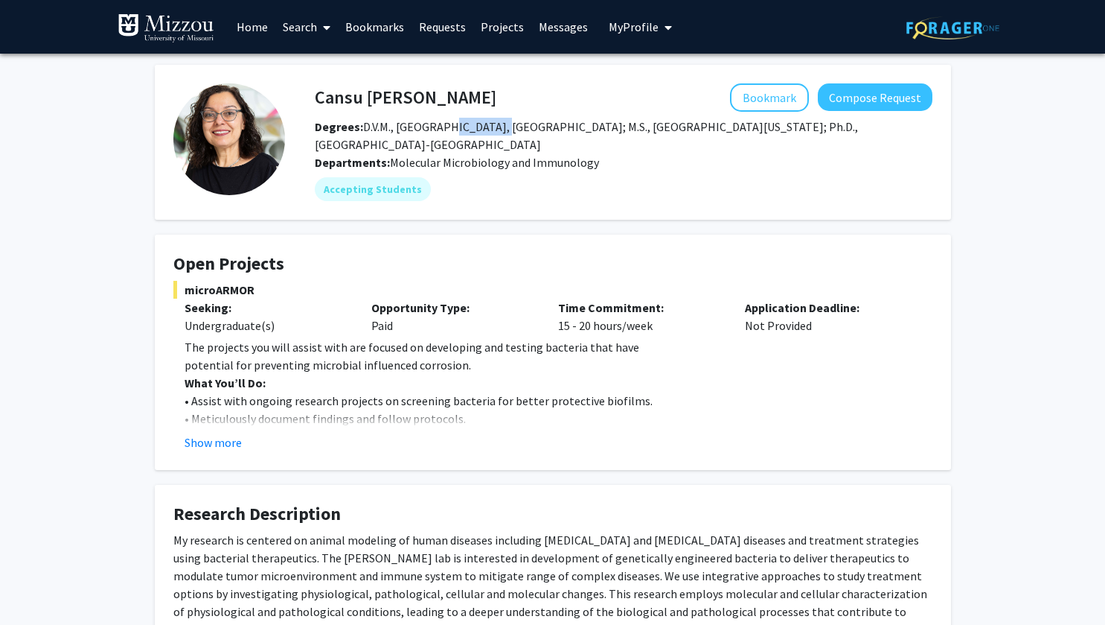
drag, startPoint x: 486, startPoint y: 130, endPoint x: 442, endPoint y: 125, distance: 44.1
click at [442, 125] on span "Degrees: D.V.M., Ankara University, Turkey; M.S., University of Wisconsin-Madis…" at bounding box center [586, 135] width 543 height 33
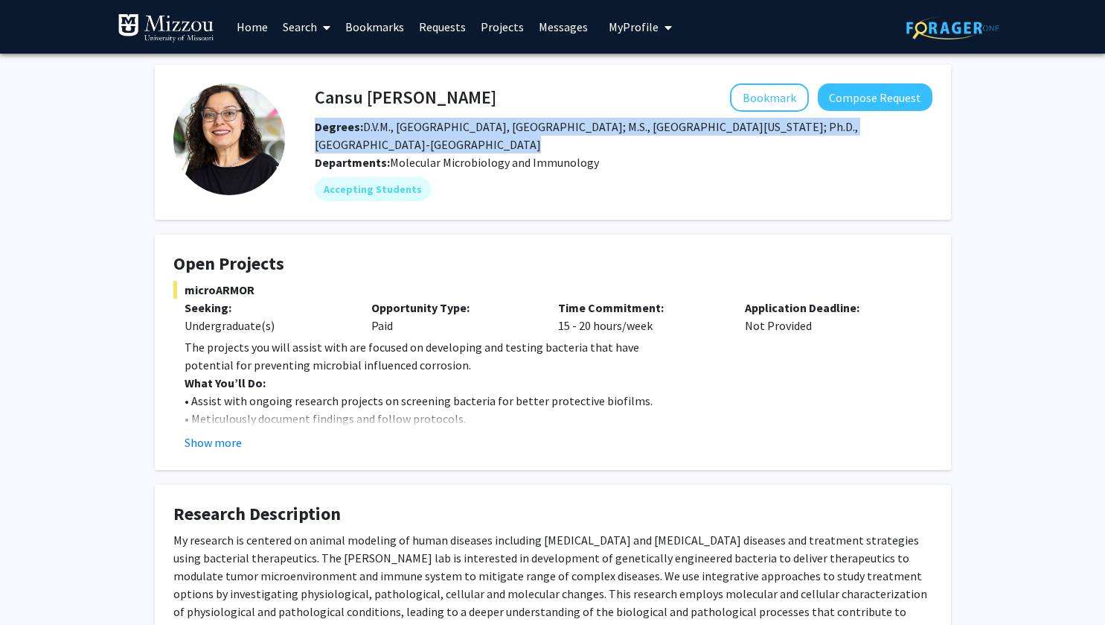
click at [442, 125] on span "Degrees: D.V.M., Ankara University, Turkey; M.S., University of Wisconsin-Madis…" at bounding box center [586, 135] width 543 height 33
click at [495, 121] on span "Degrees: D.V.M., Ankara University, Turkey; M.S., University of Wisconsin-Madis…" at bounding box center [586, 135] width 543 height 33
drag, startPoint x: 495, startPoint y: 126, endPoint x: 603, endPoint y: 149, distance: 110.4
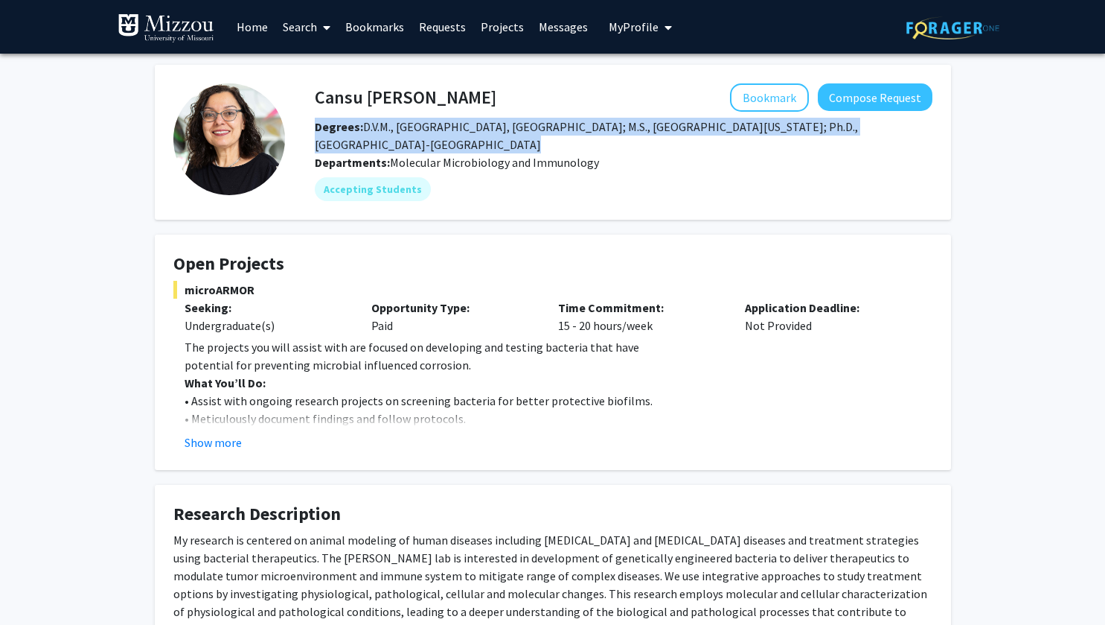
click at [603, 149] on div "Cansu Agca Bookmark Compose Request Degrees: D.V.M., Ankara University, Turkey;…" at bounding box center [609, 142] width 648 height 118
click at [603, 153] on div "Departments: Molecular Microbiology and Immunology" at bounding box center [624, 162] width 618 height 18
drag, startPoint x: 603, startPoint y: 149, endPoint x: 325, endPoint y: 130, distance: 278.3
click at [325, 130] on div "Cansu Agca Bookmark Compose Request Degrees: D.V.M., Ankara University, Turkey;…" at bounding box center [609, 142] width 648 height 118
click at [325, 130] on b "Degrees:" at bounding box center [339, 126] width 48 height 15
